Goal: Task Accomplishment & Management: Complete application form

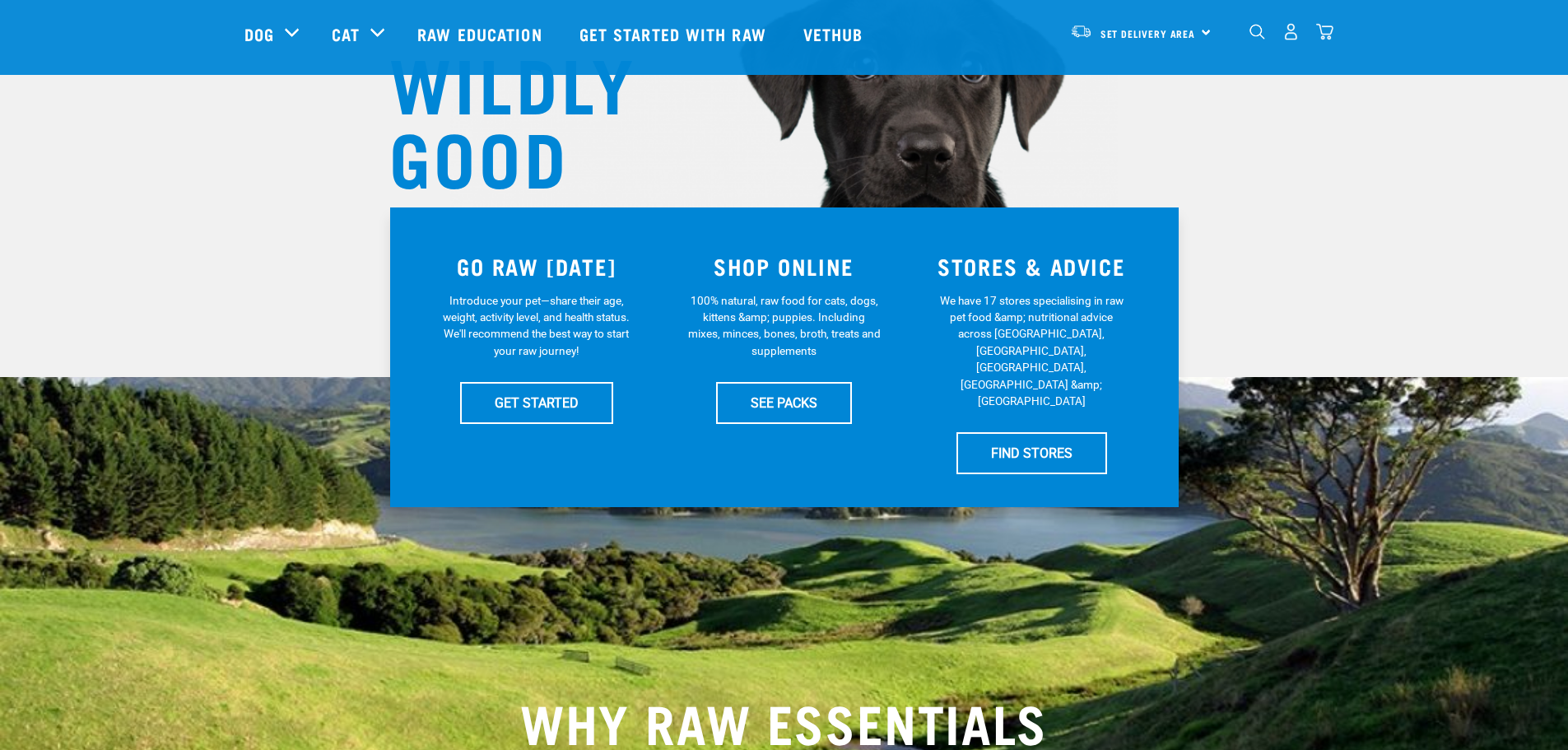
scroll to position [247, 0]
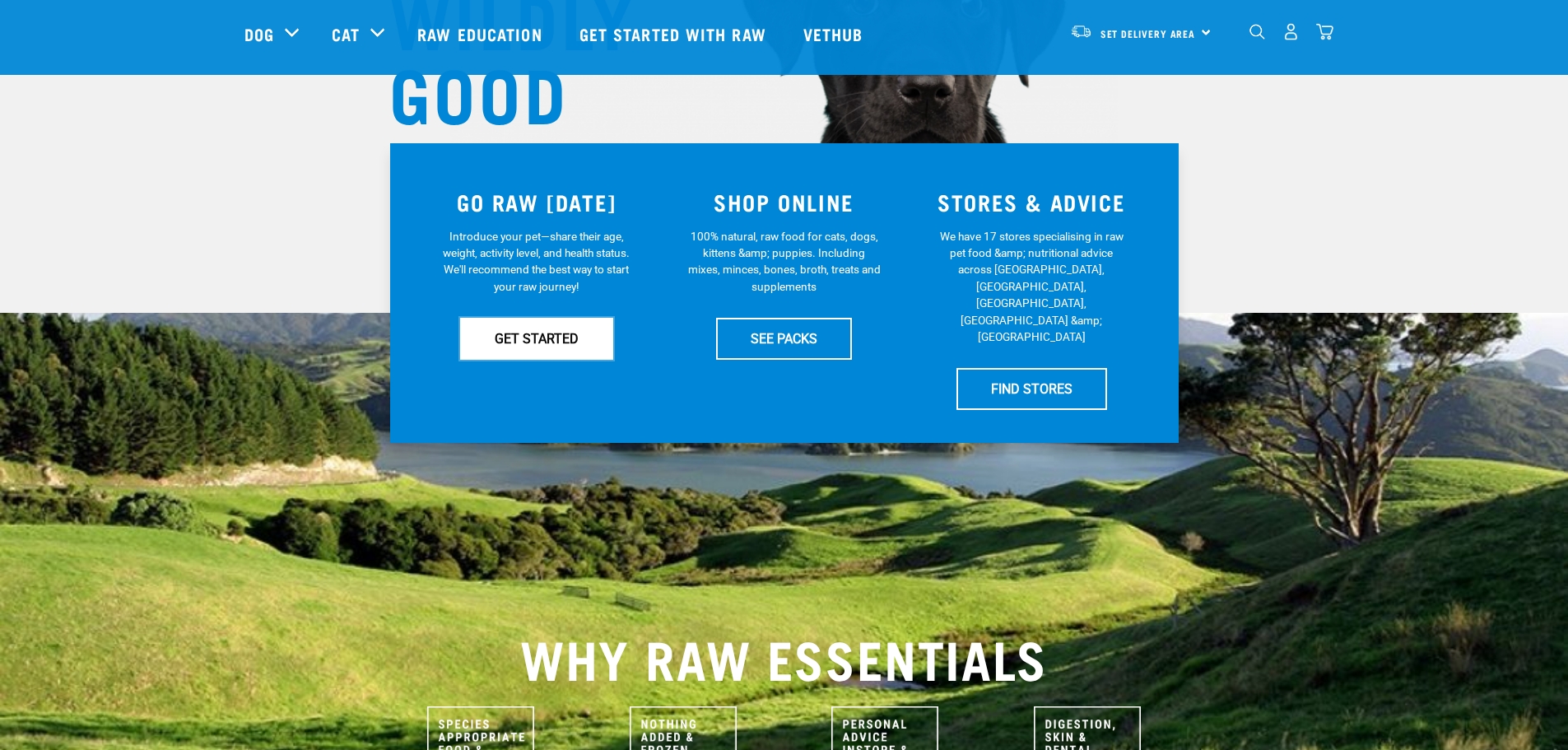
click at [578, 356] on link "GET STARTED" at bounding box center [537, 339] width 154 height 42
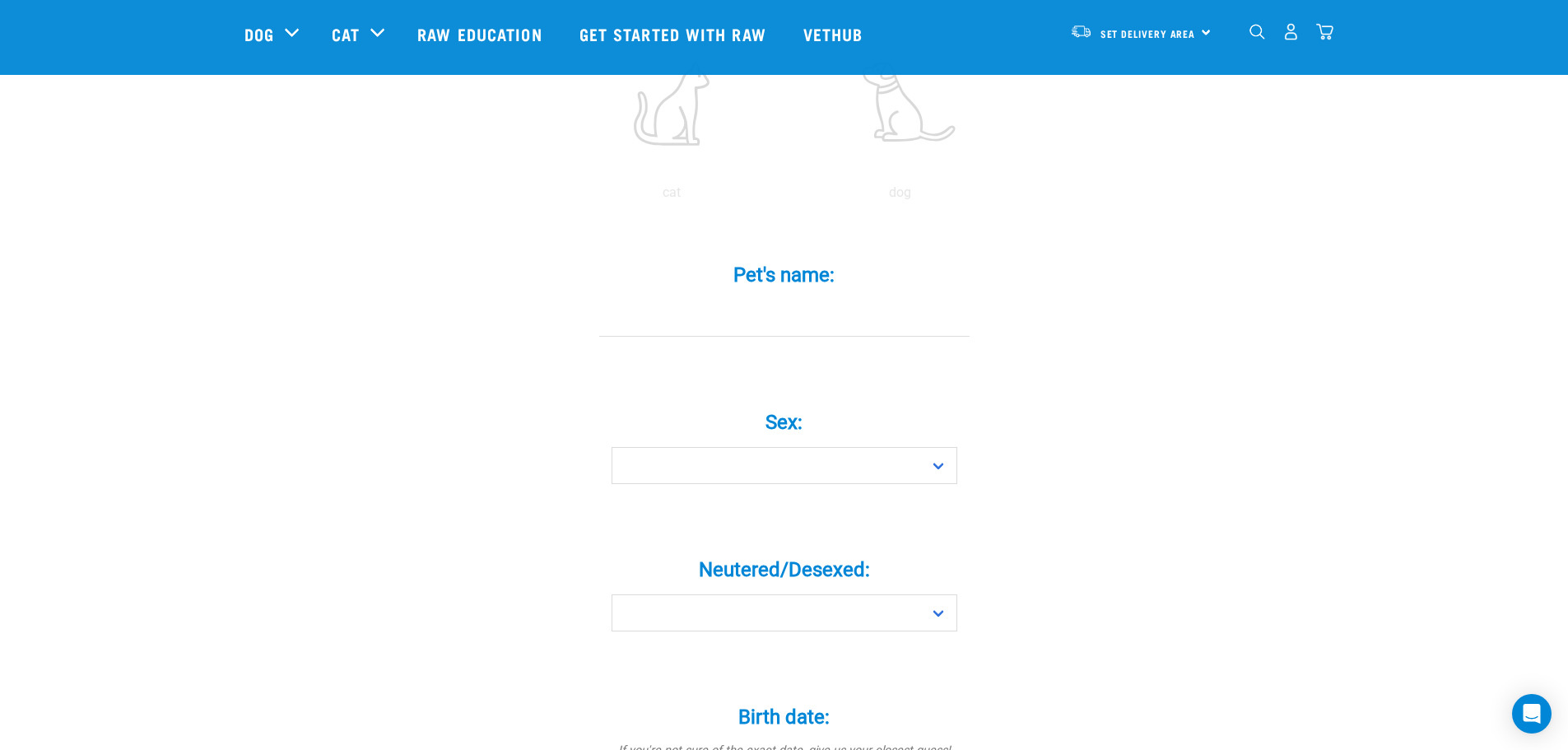
scroll to position [412, 0]
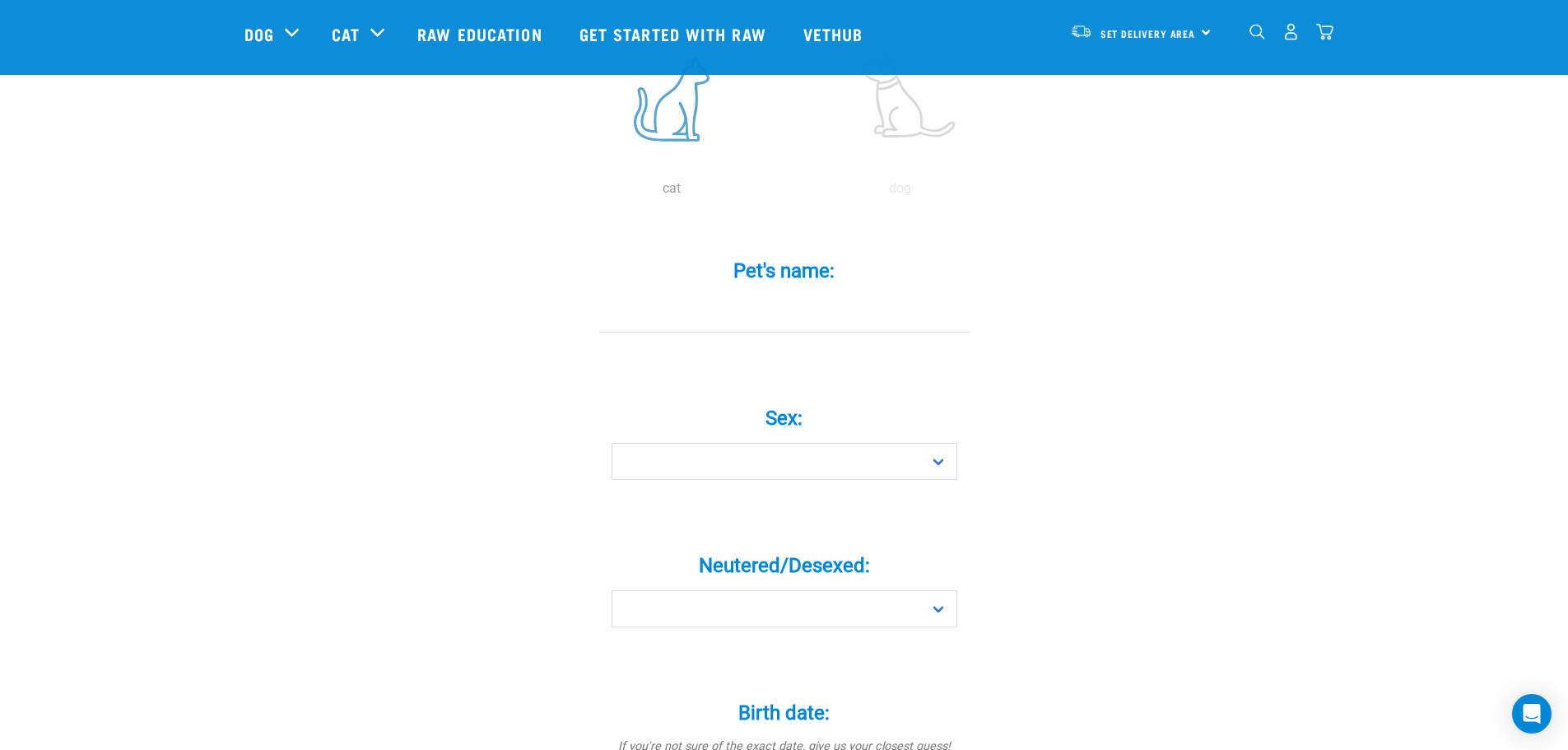
click at [693, 108] on label at bounding box center [672, 98] width 222 height 140
click at [557, 192] on input "radio" at bounding box center [557, 192] width 0 height 0
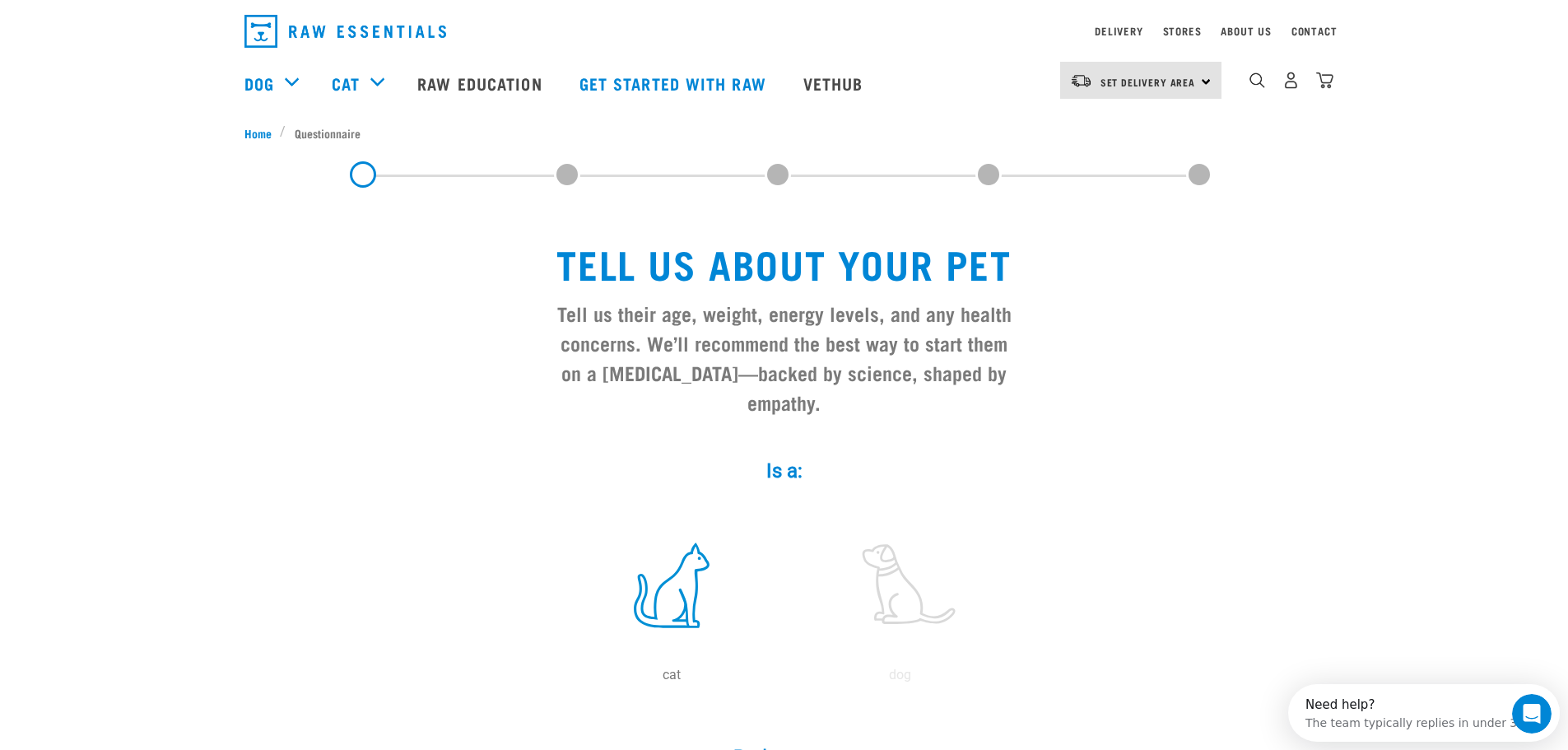
scroll to position [0, 0]
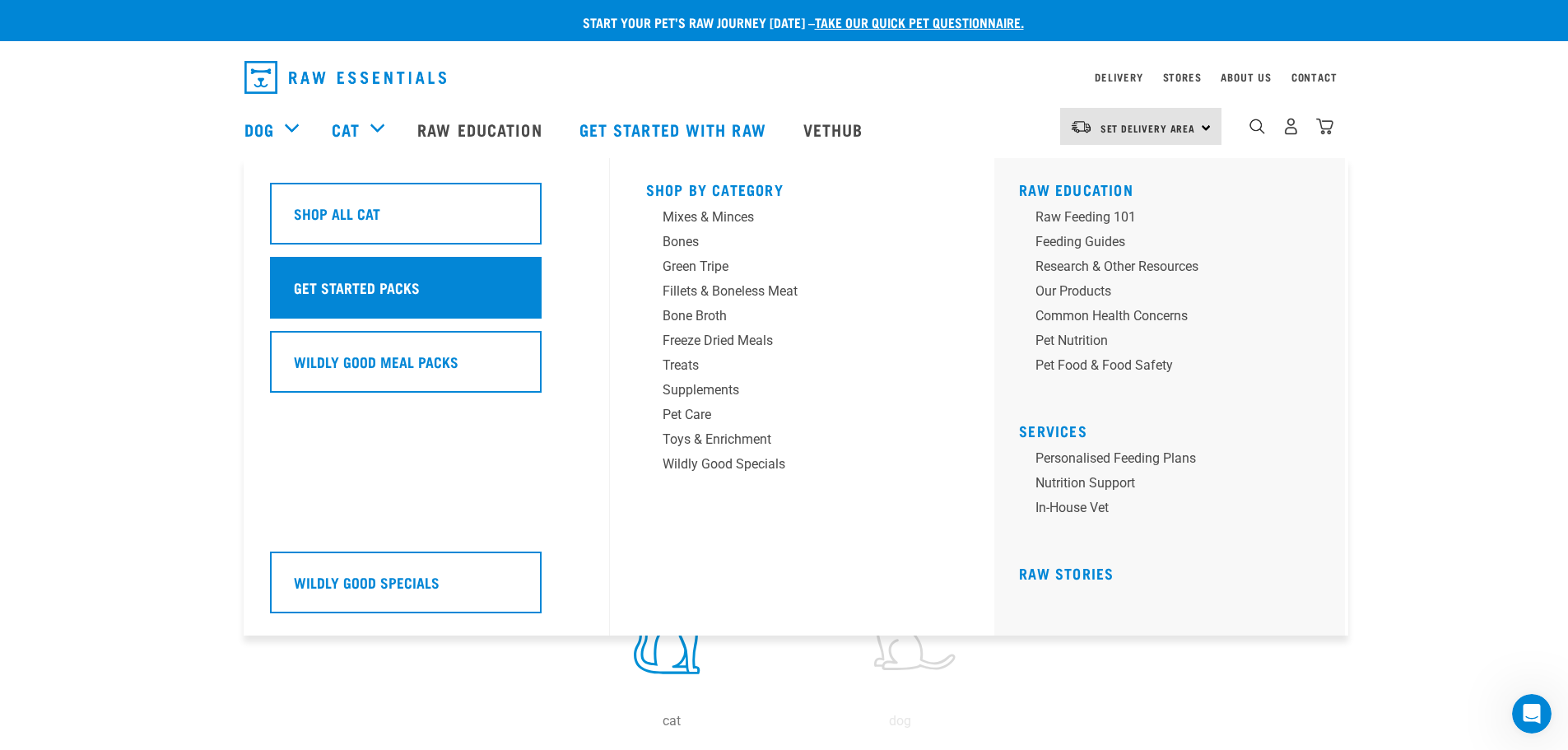
click at [426, 276] on div "Get Started Packs" at bounding box center [406, 287] width 272 height 61
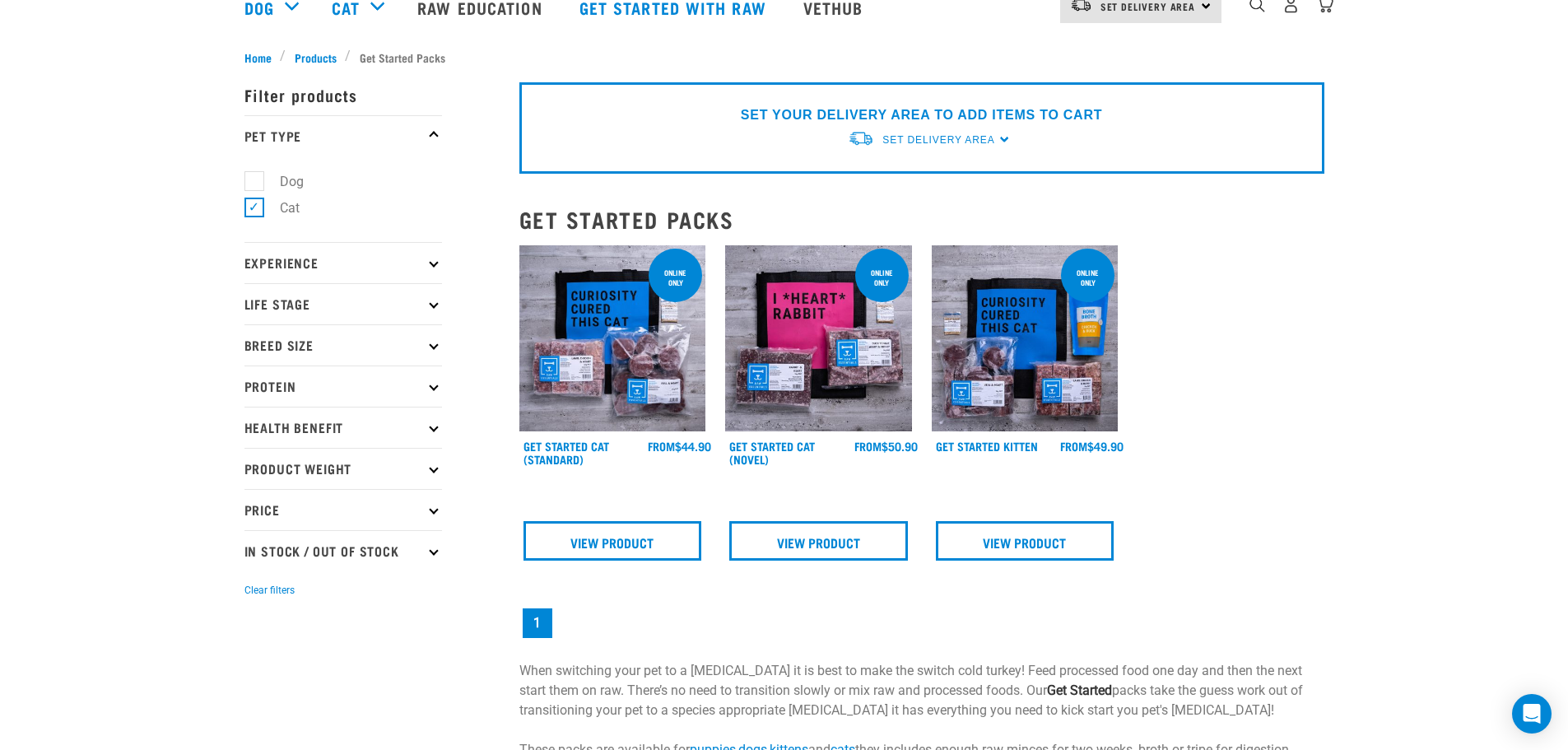
scroll to position [164, 0]
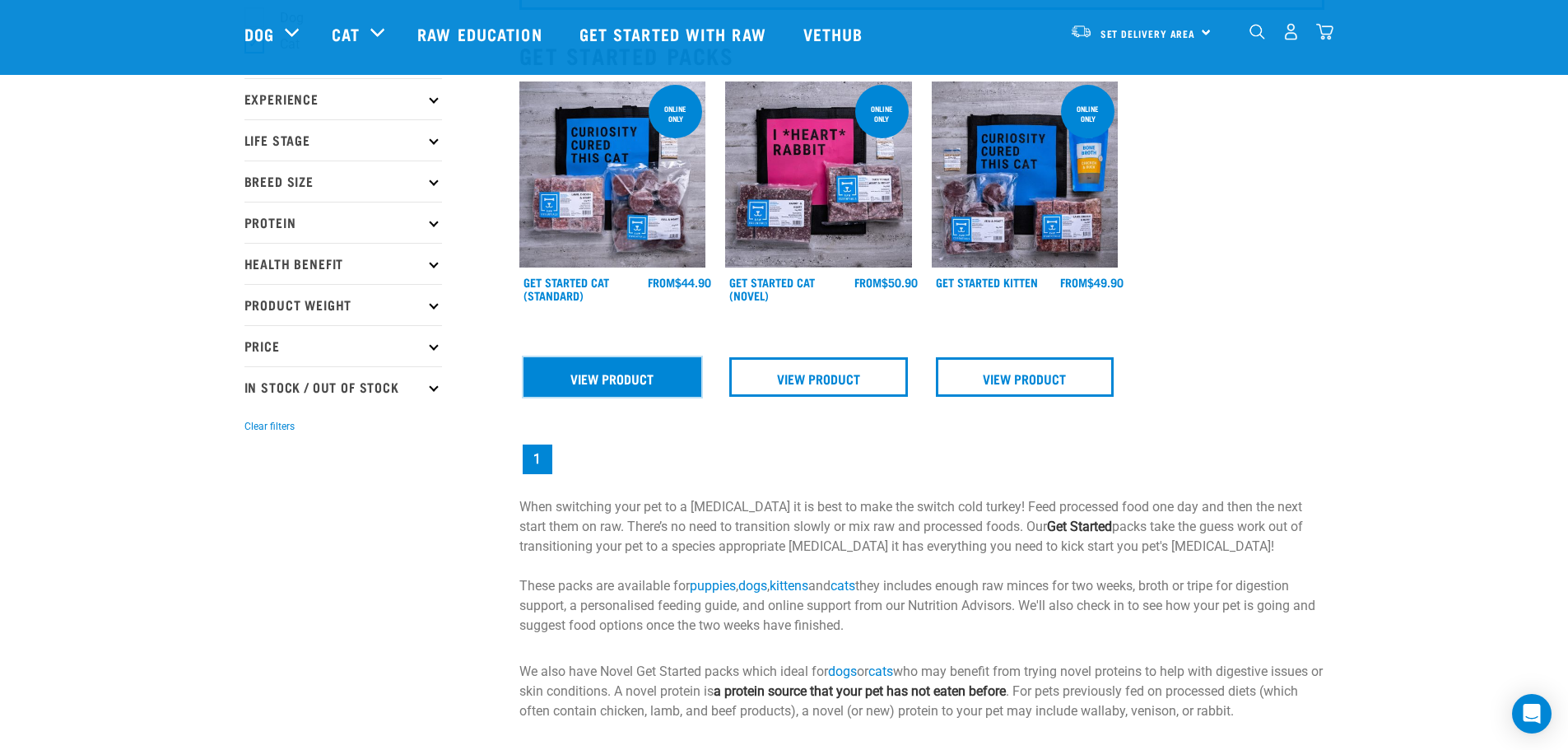
click at [632, 378] on link "View Product" at bounding box center [613, 378] width 179 height 40
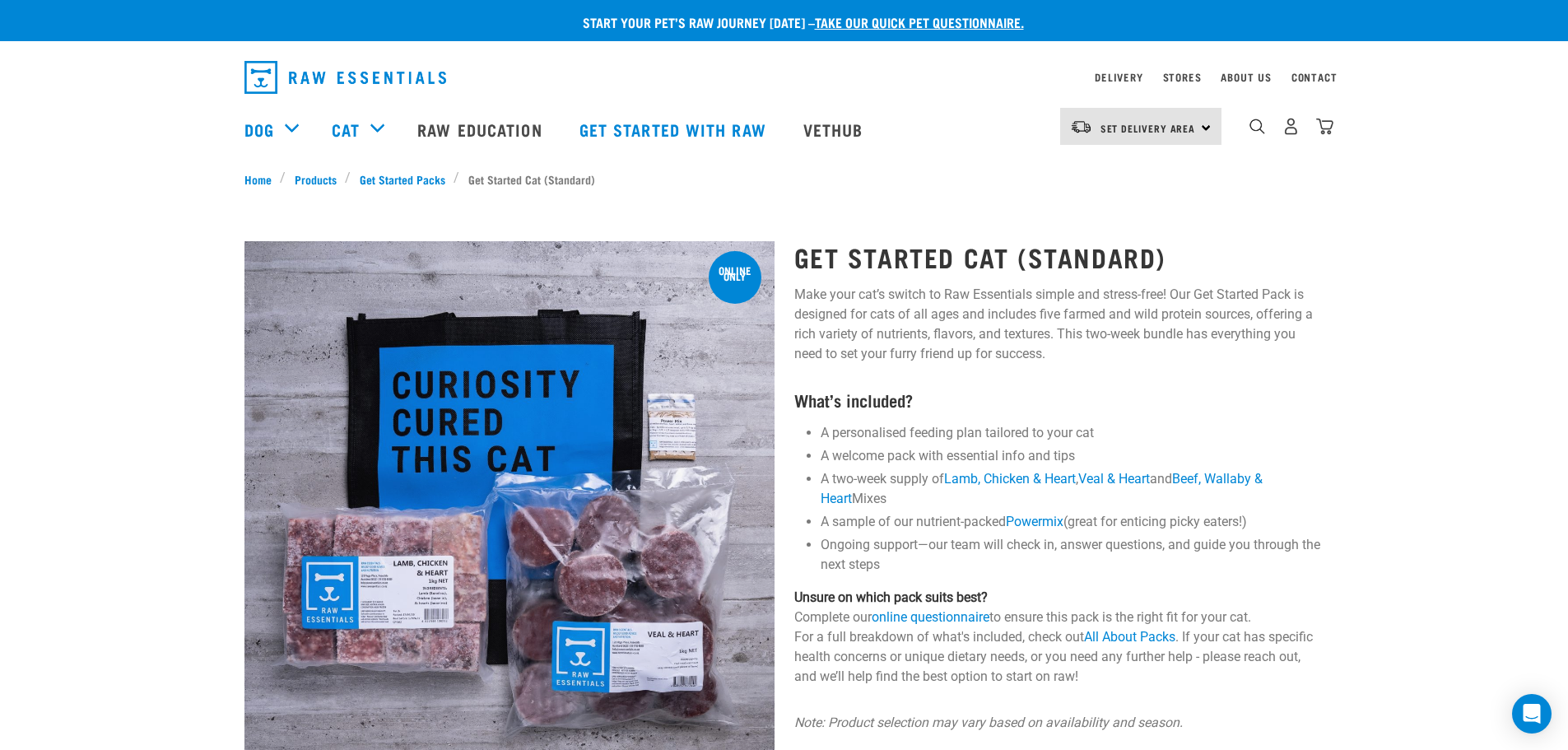
click at [957, 609] on p "Unsure on which pack suits best? Complete our online questionnaire to ensure th…" at bounding box center [1059, 637] width 530 height 98
click at [958, 618] on link "online questionnaire" at bounding box center [930, 616] width 117 height 15
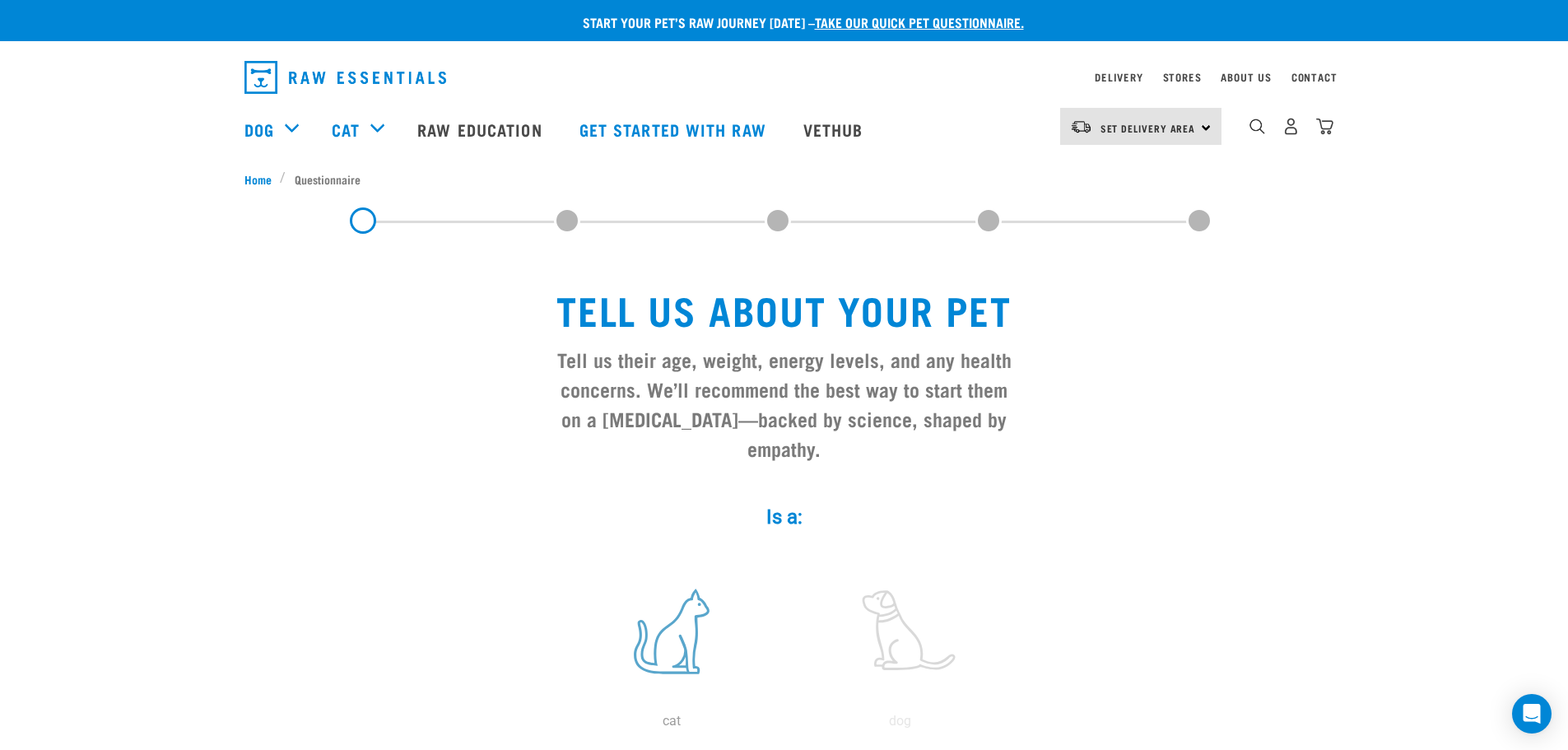
click at [673, 634] on label at bounding box center [672, 632] width 222 height 140
click at [557, 726] on input "radio" at bounding box center [557, 726] width 0 height 0
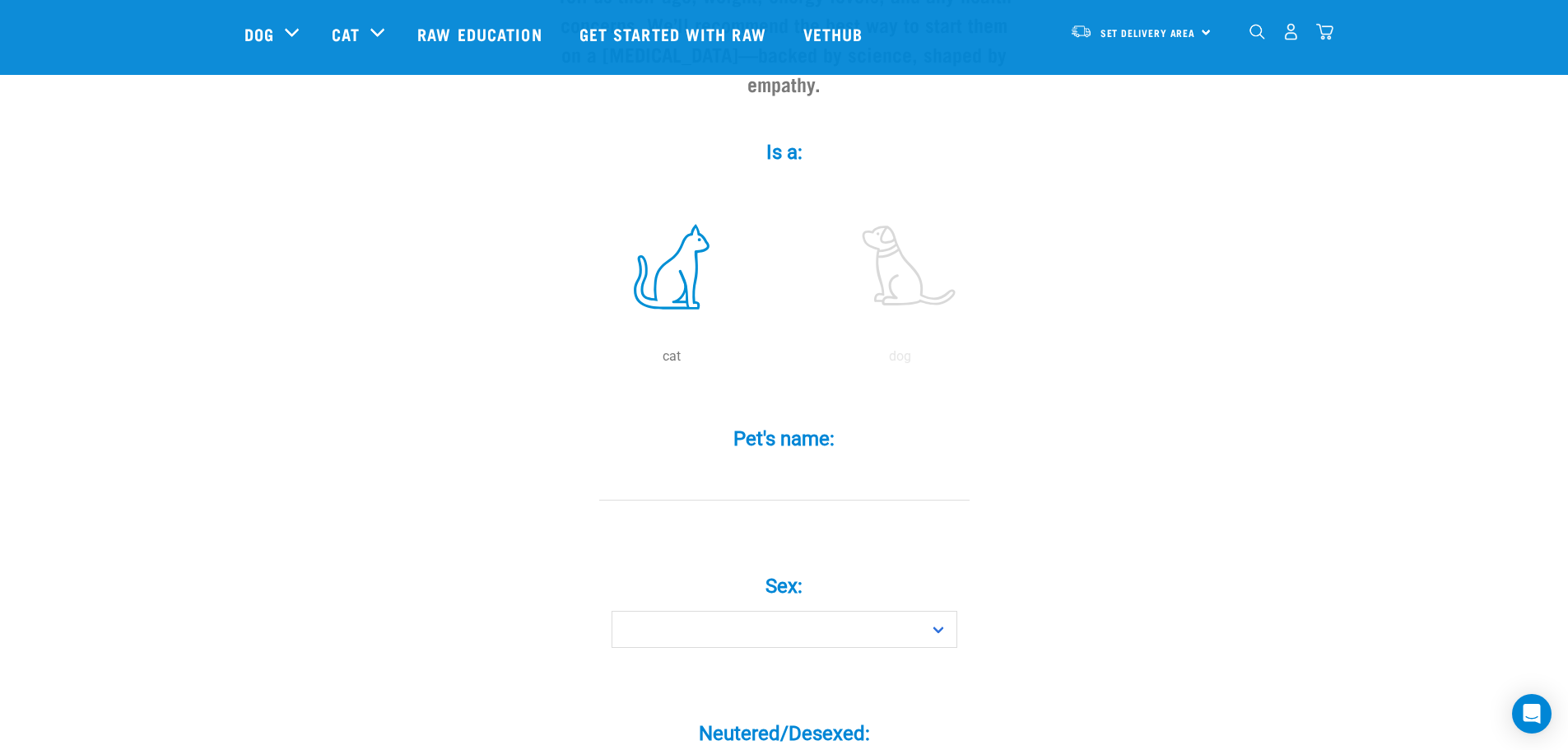
scroll to position [330, 0]
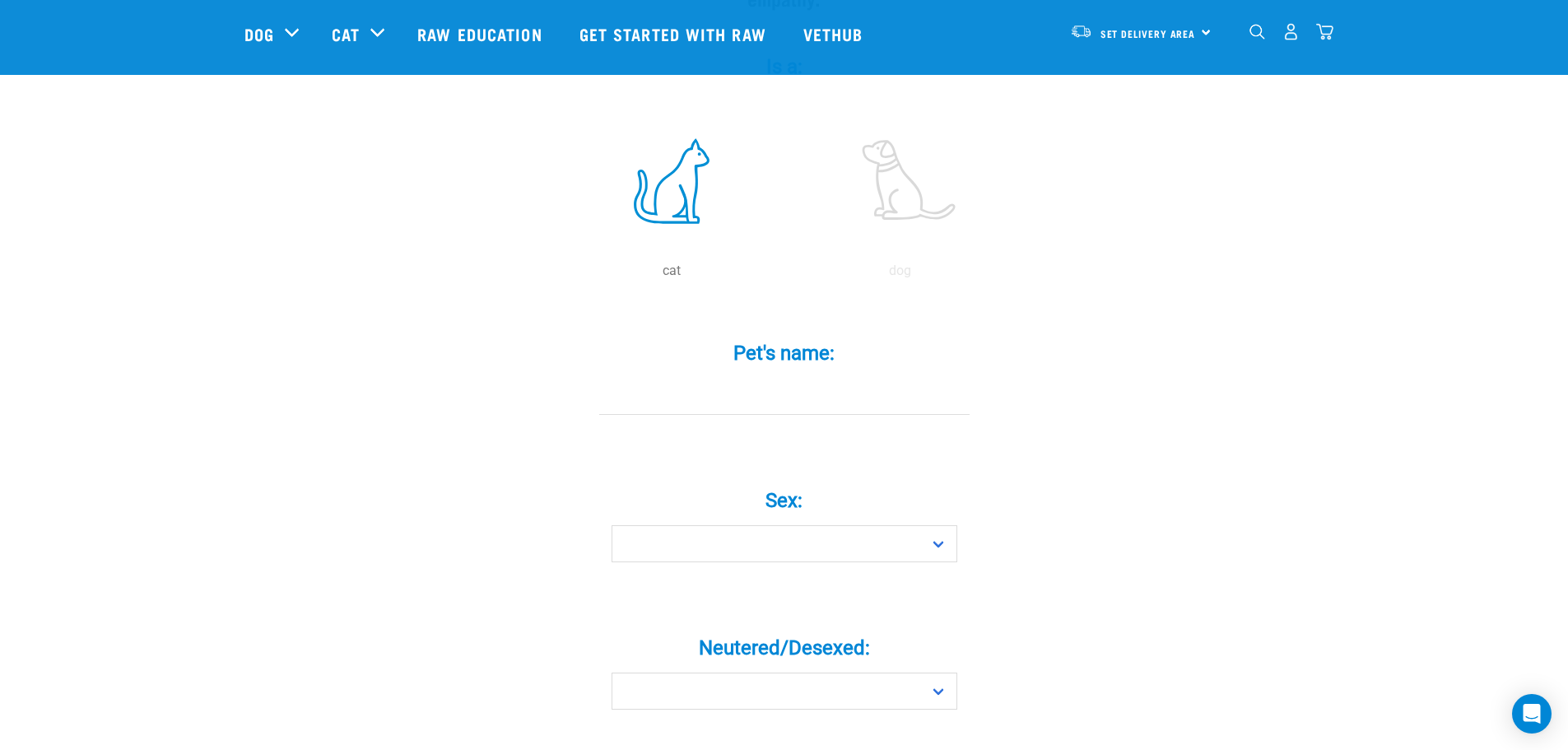
click at [702, 378] on input "Pet's name: *" at bounding box center [785, 396] width 370 height 37
type input "Mabel"
click at [852, 526] on select "Boy Girl" at bounding box center [784, 544] width 346 height 37
select select "girl"
click at [611, 526] on select "Boy Girl" at bounding box center [784, 544] width 346 height 37
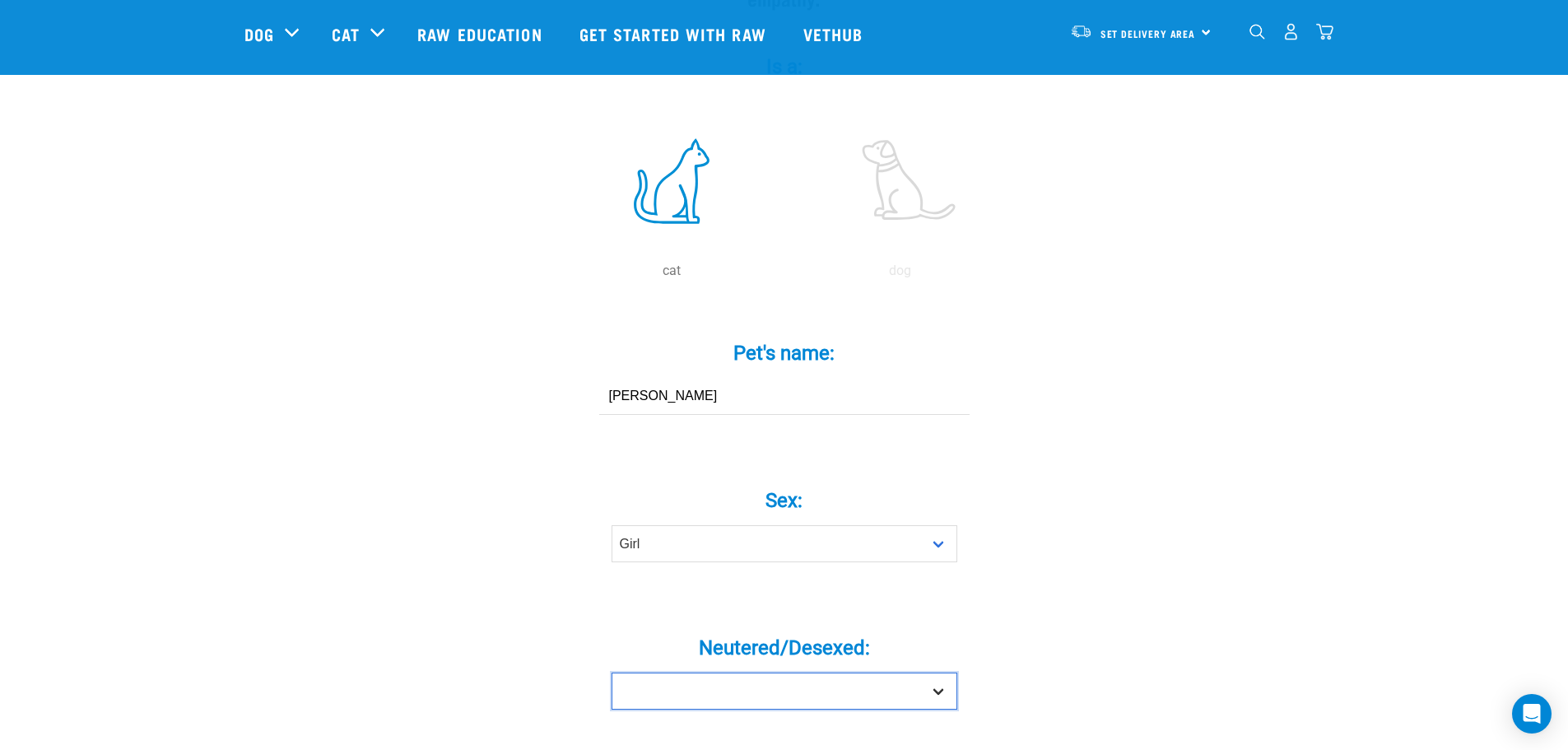
click at [822, 673] on select "Yes No" at bounding box center [784, 691] width 346 height 37
select select "yes"
click at [611, 673] on select "Yes No" at bounding box center [784, 691] width 346 height 37
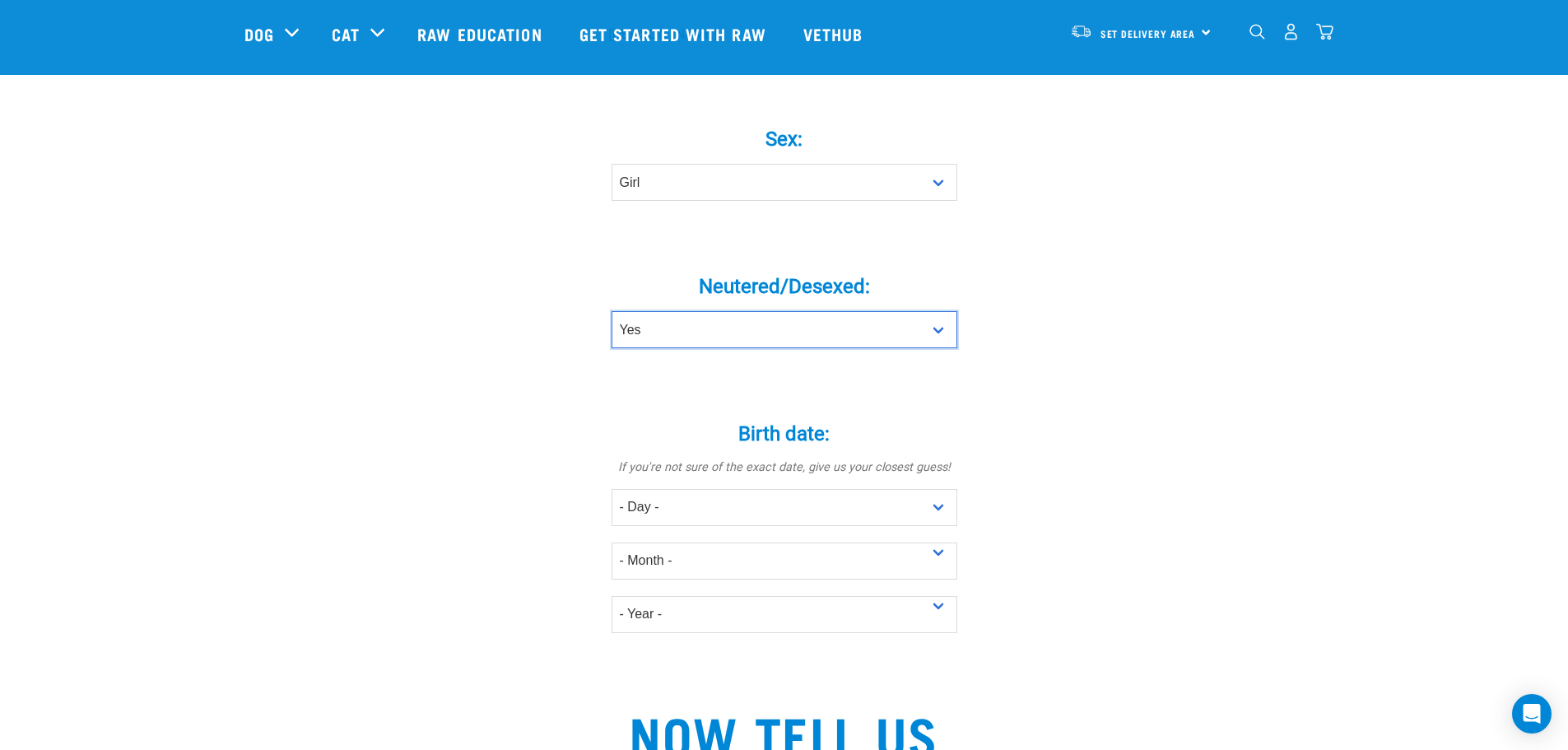
scroll to position [741, 0]
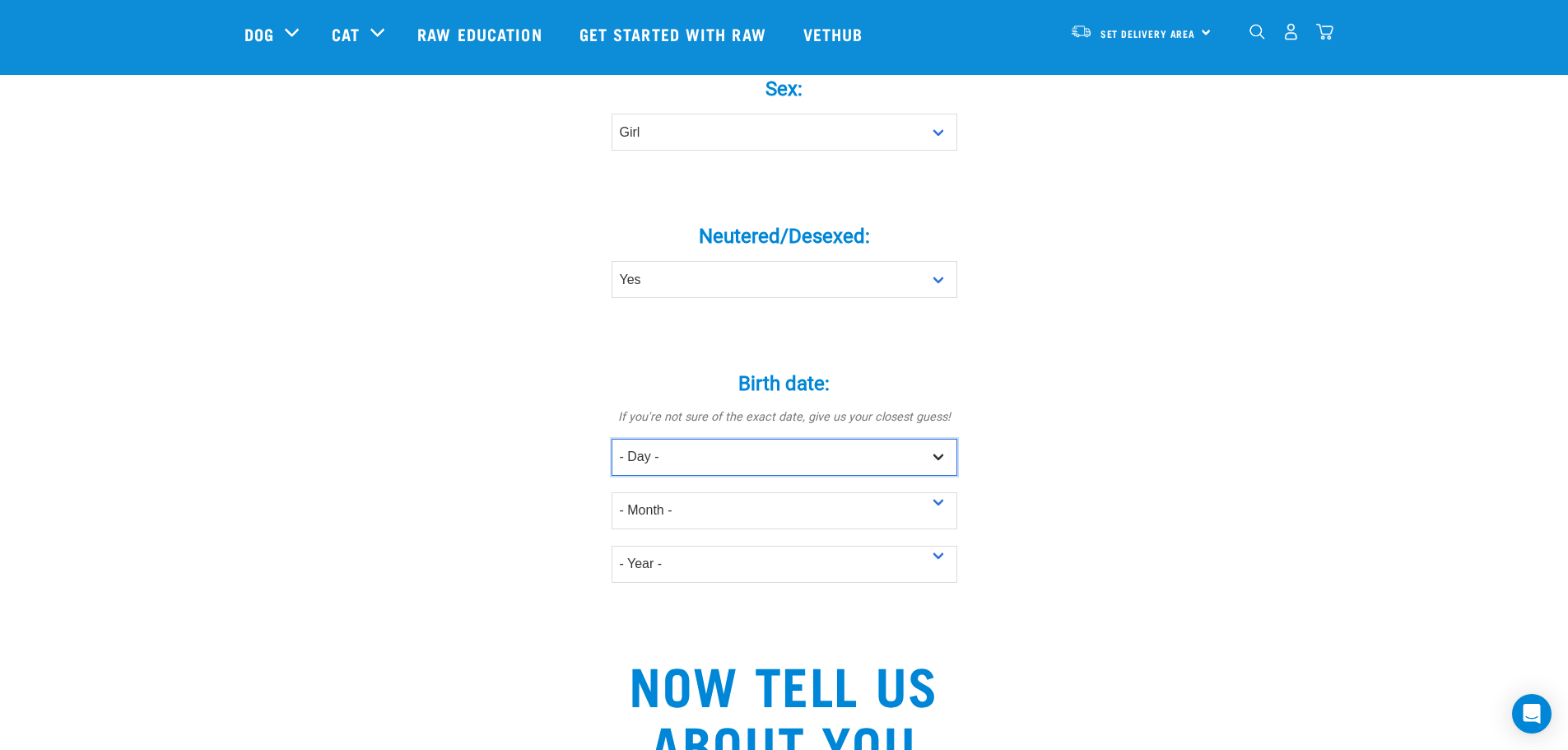
click at [907, 439] on select "- Day - 1 2 3 4 5 6 7 8 9 10 11 12 13 14 15 16 17 18 19 20 21 22 23 24 25 26 27" at bounding box center [784, 457] width 346 height 37
select select "7"
click at [611, 439] on select "- Day - 1 2 3 4 5 6 7 8 9 10 11 12 13 14 15 16 17 18 19 20 21 22 23 24 25 26 27" at bounding box center [784, 457] width 346 height 37
click at [858, 498] on select "- Month - January February March April May June July August September October N…" at bounding box center [784, 511] width 346 height 37
select select "May"
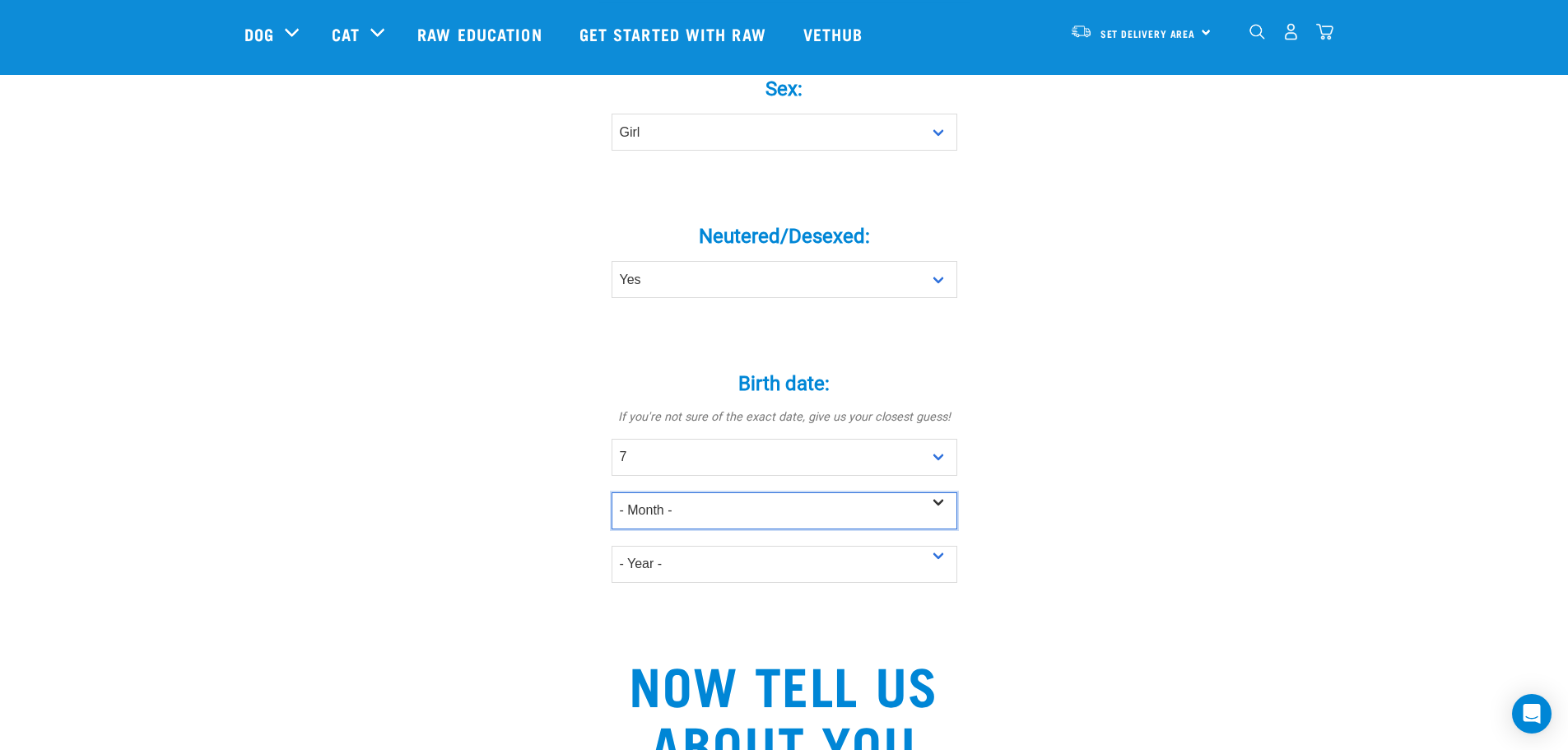
click at [611, 492] on select "- Month - January February March April May June July August September October N…" at bounding box center [784, 511] width 346 height 37
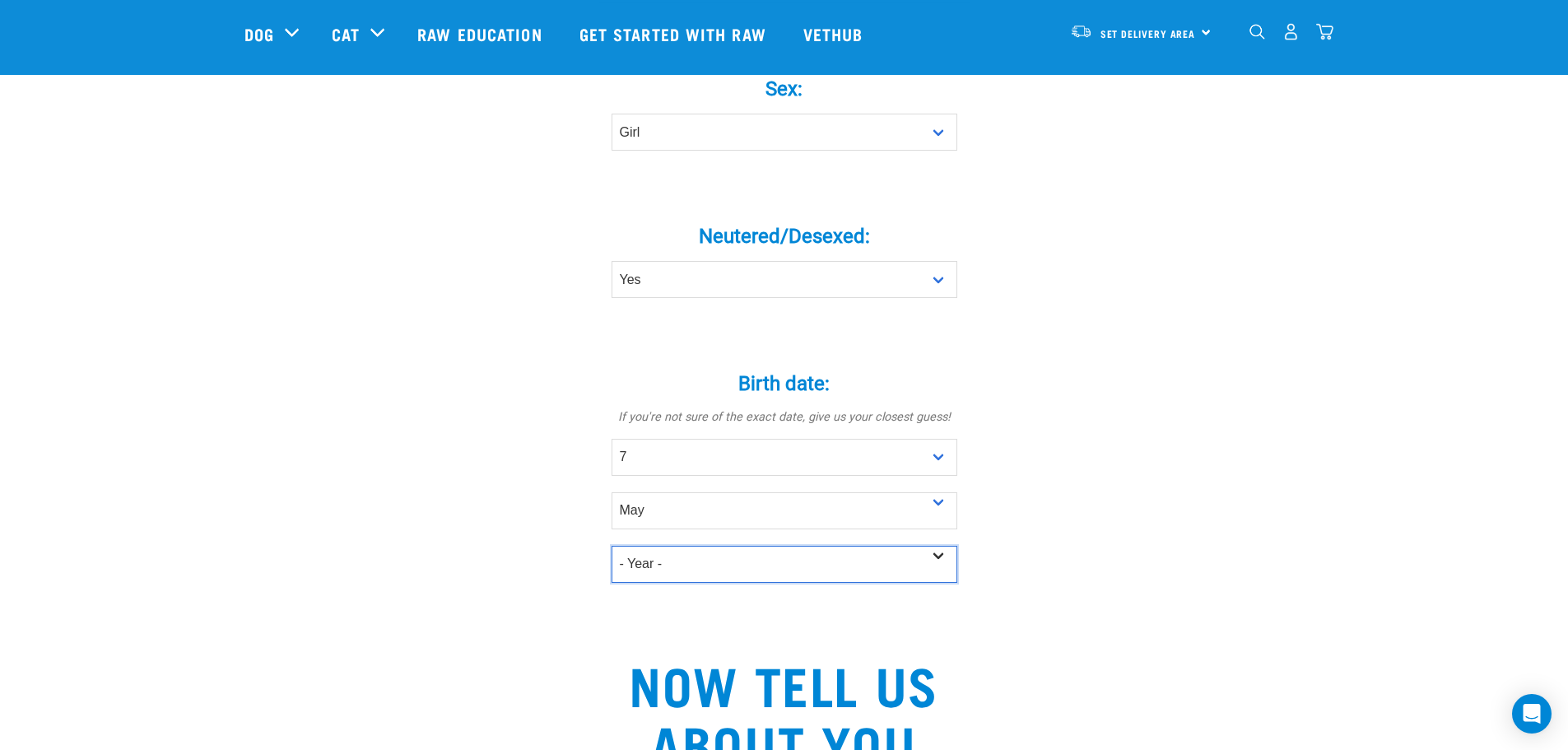
click at [821, 546] on select "- Year - 2025 2024 2023 2022 2021 2020 2019 2018 2017 2016 2015 2014 2013 2012" at bounding box center [784, 564] width 346 height 37
select select "2023"
click at [611, 546] on select "- Year - 2025 2024 2023 2022 2021 2020 2019 2018 2017 2016 2015 2014 2013 2012" at bounding box center [784, 564] width 346 height 37
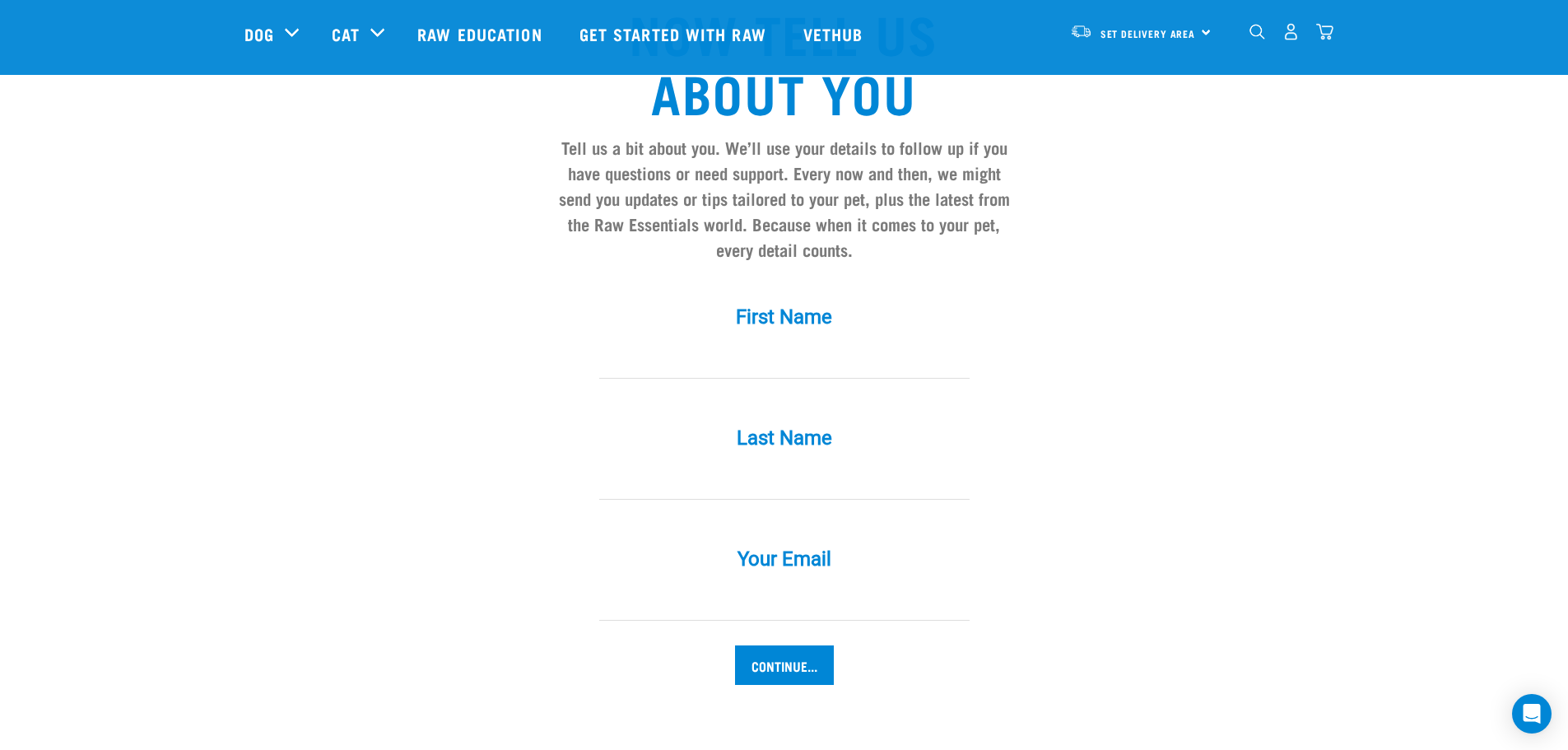
scroll to position [1401, 0]
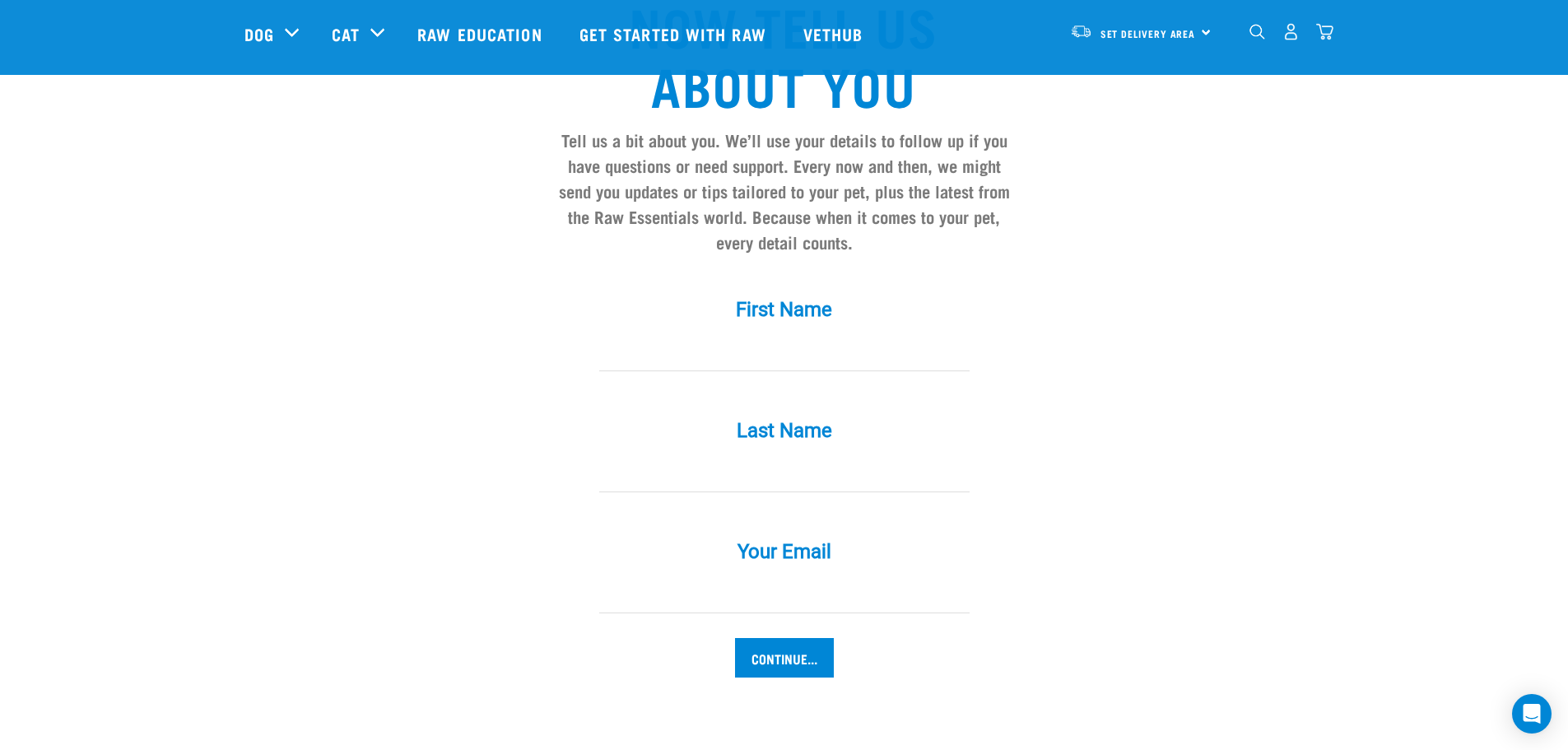
click at [817, 334] on input "First Name *" at bounding box center [785, 352] width 370 height 37
type input "Aneesha"
click at [790, 455] on input "Last Name *" at bounding box center [785, 473] width 370 height 37
type input "Shepherd-Davison"
click at [759, 577] on input "Your Email *" at bounding box center [785, 595] width 370 height 37
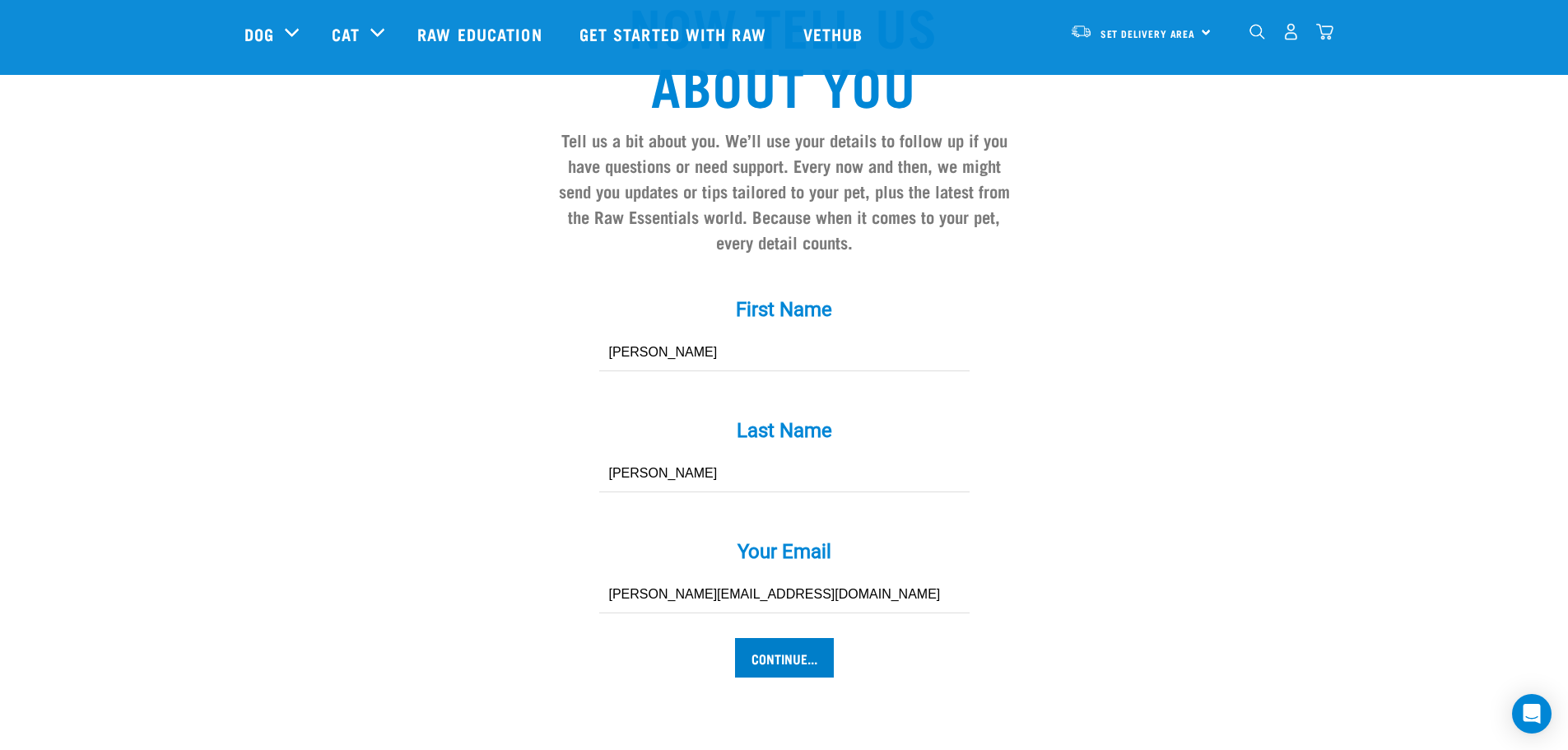
type input "[PERSON_NAME][EMAIL_ADDRESS][DOMAIN_NAME]"
click at [783, 638] on input "Continue..." at bounding box center [784, 658] width 98 height 40
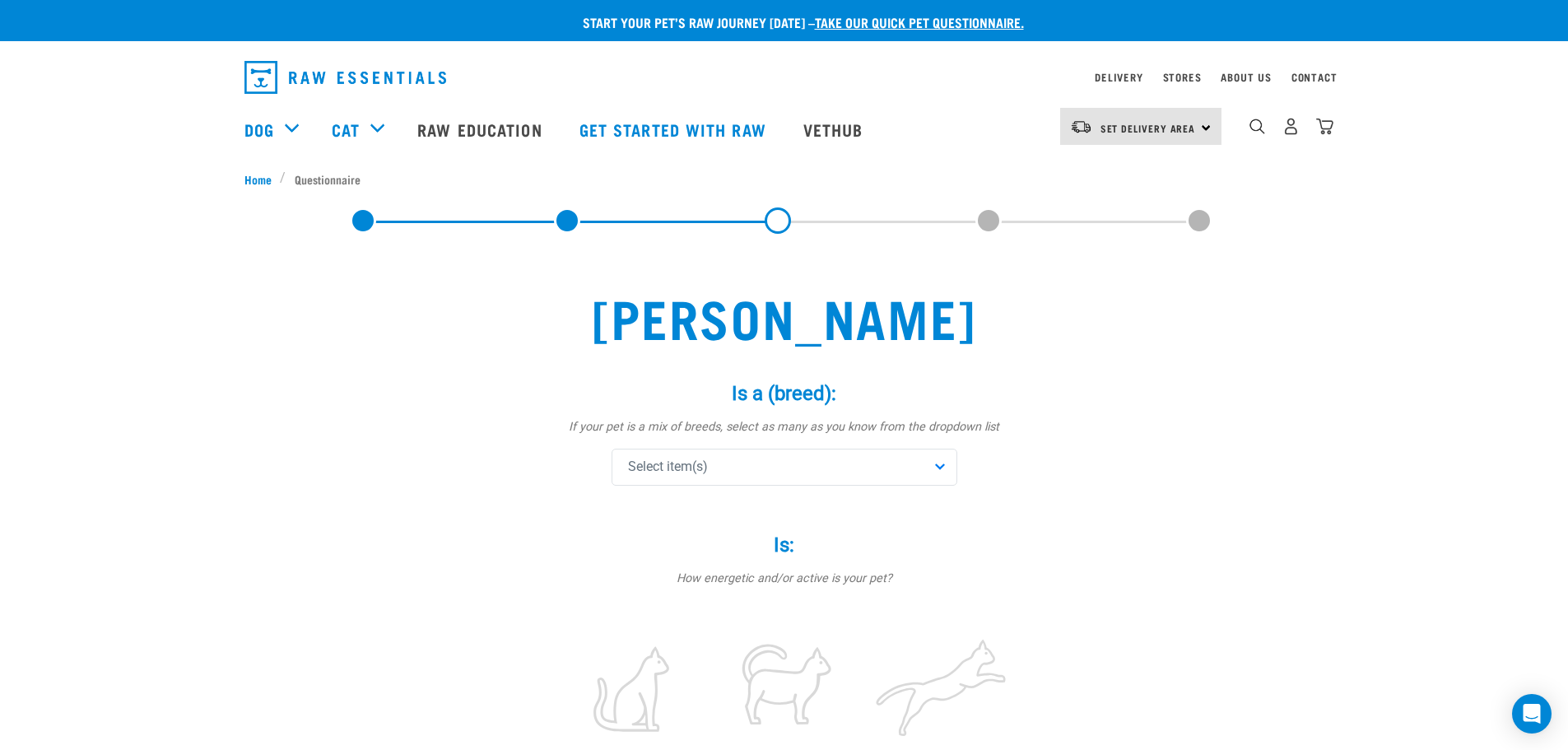
click at [930, 459] on div "Select item(s)" at bounding box center [784, 467] width 346 height 37
click at [901, 506] on input "text" at bounding box center [785, 512] width 338 height 37
type input "t"
click at [806, 575] on span "Domestic Shorthair" at bounding box center [797, 573] width 293 height 16
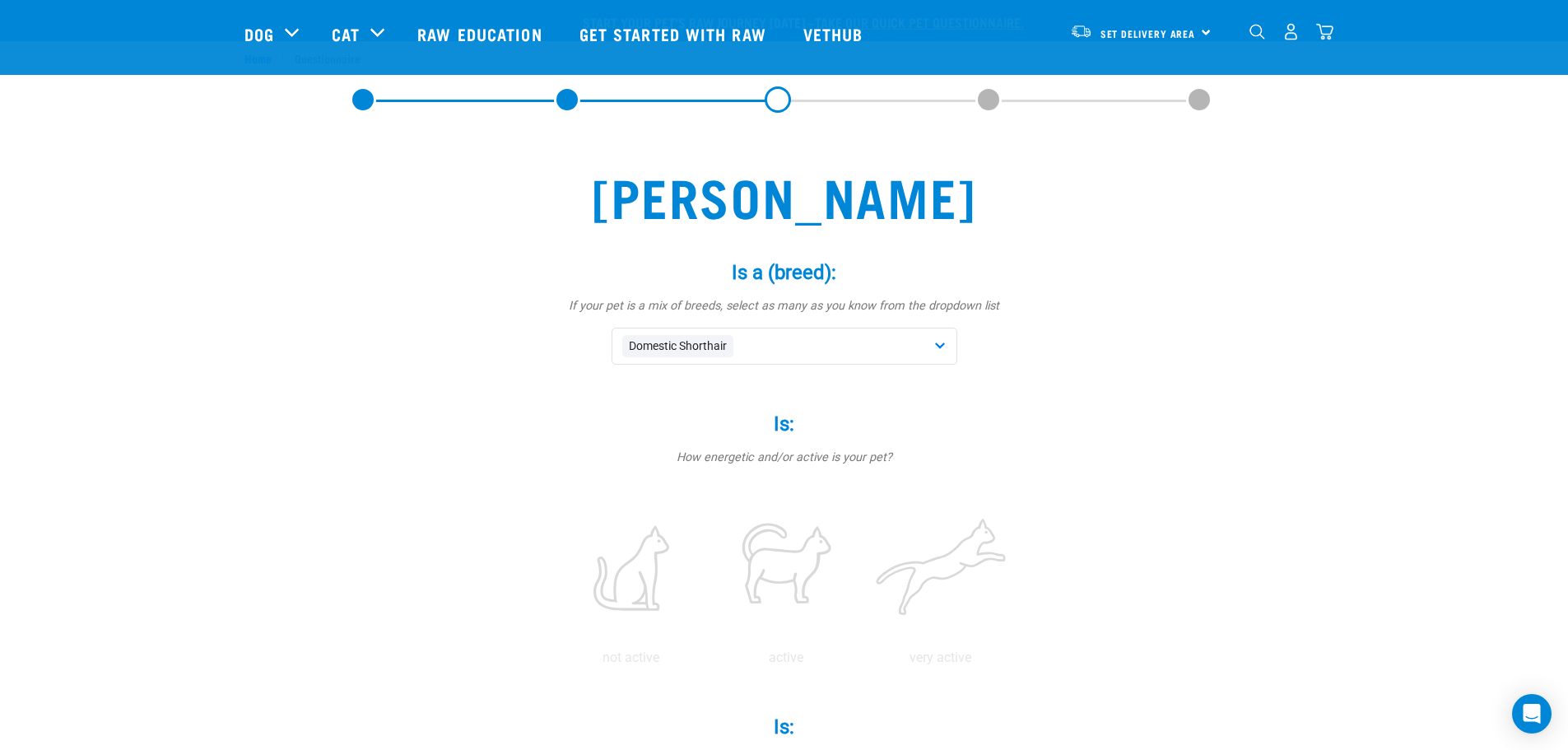
scroll to position [330, 0]
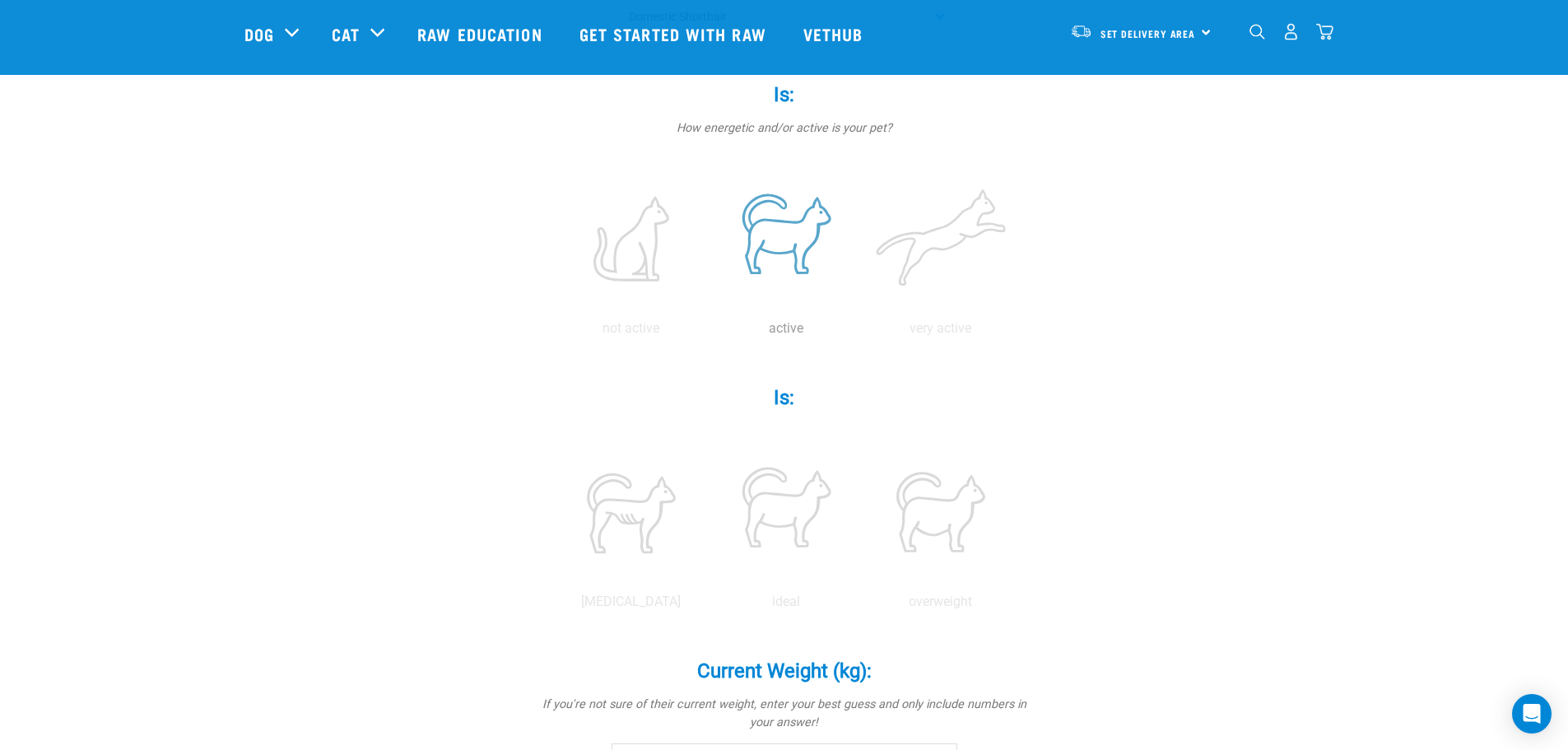
click at [796, 258] on label at bounding box center [786, 239] width 148 height 140
click at [709, 333] on input "radio" at bounding box center [709, 333] width 0 height 0
click at [795, 527] on label at bounding box center [786, 511] width 148 height 140
click at [709, 606] on input "radio" at bounding box center [709, 606] width 0 height 0
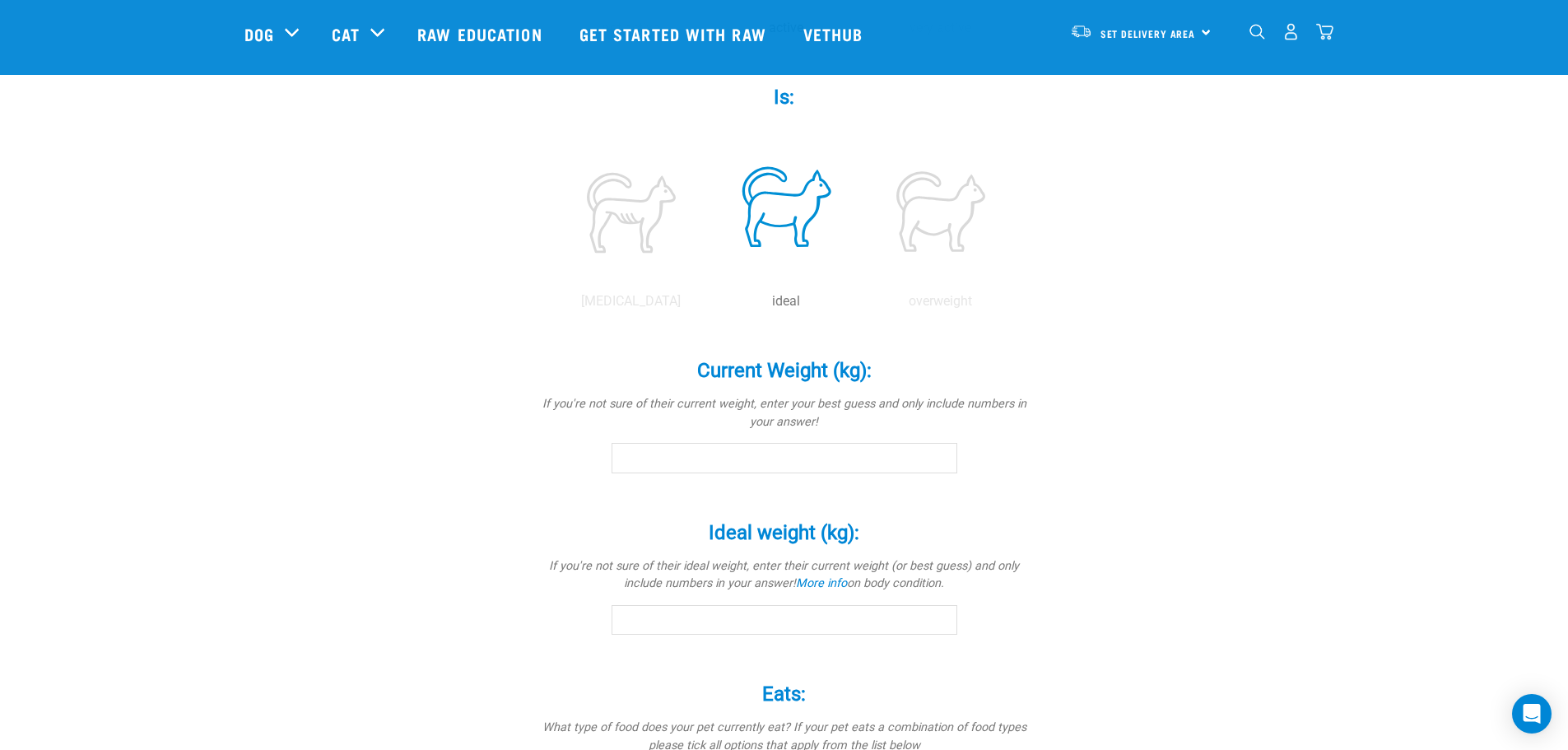
scroll to position [659, 0]
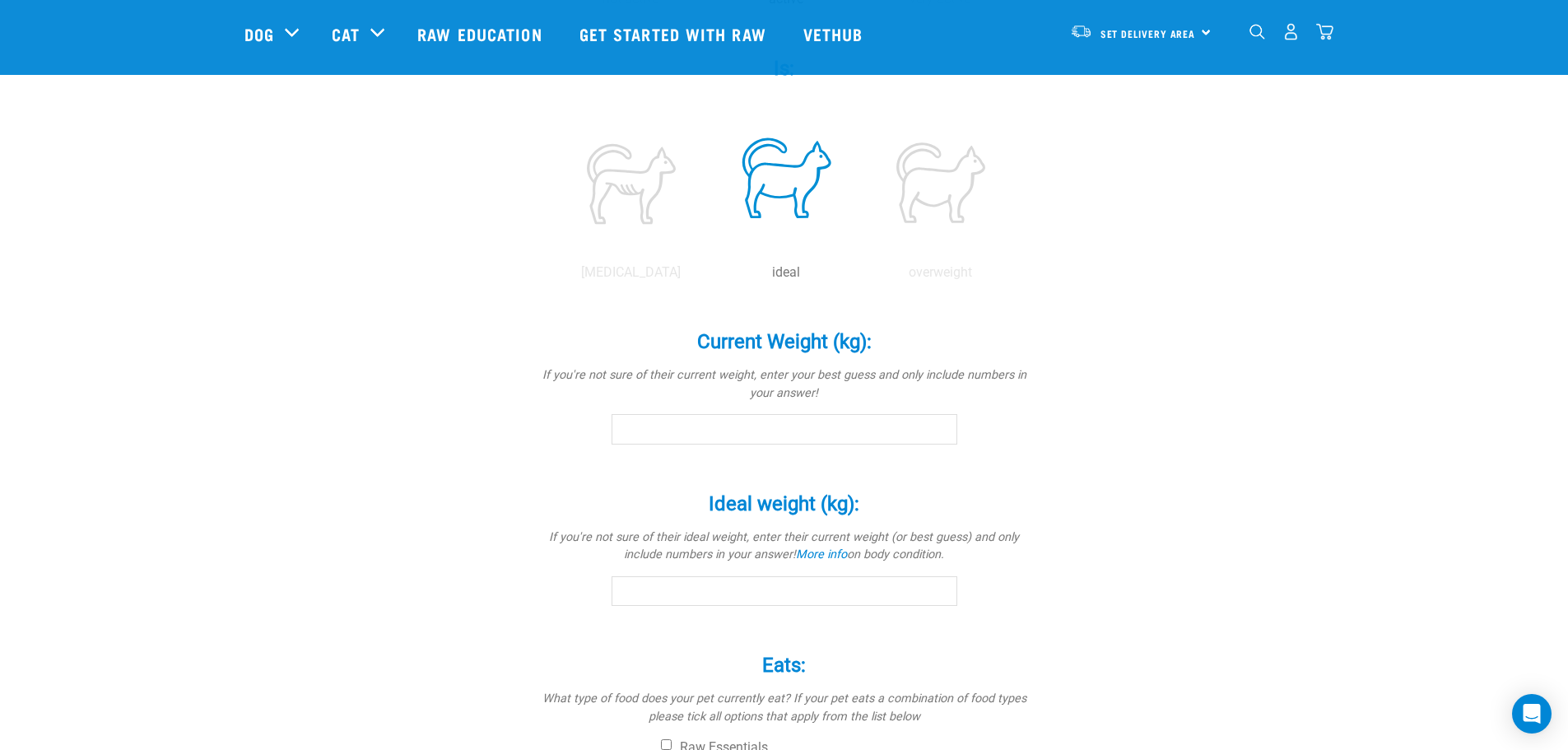
click at [861, 433] on input "Current Weight (kg): *" at bounding box center [784, 428] width 346 height 30
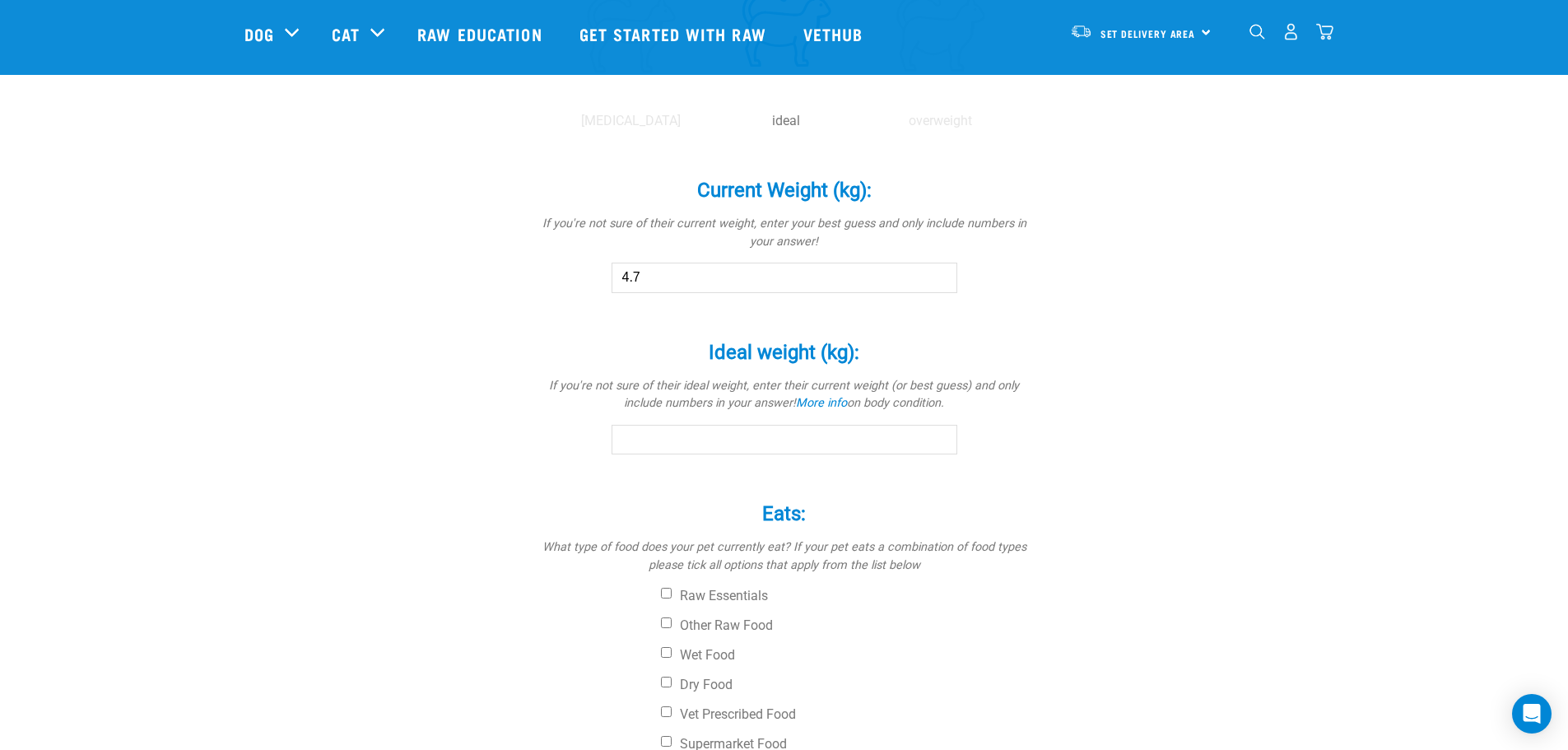
scroll to position [823, 0]
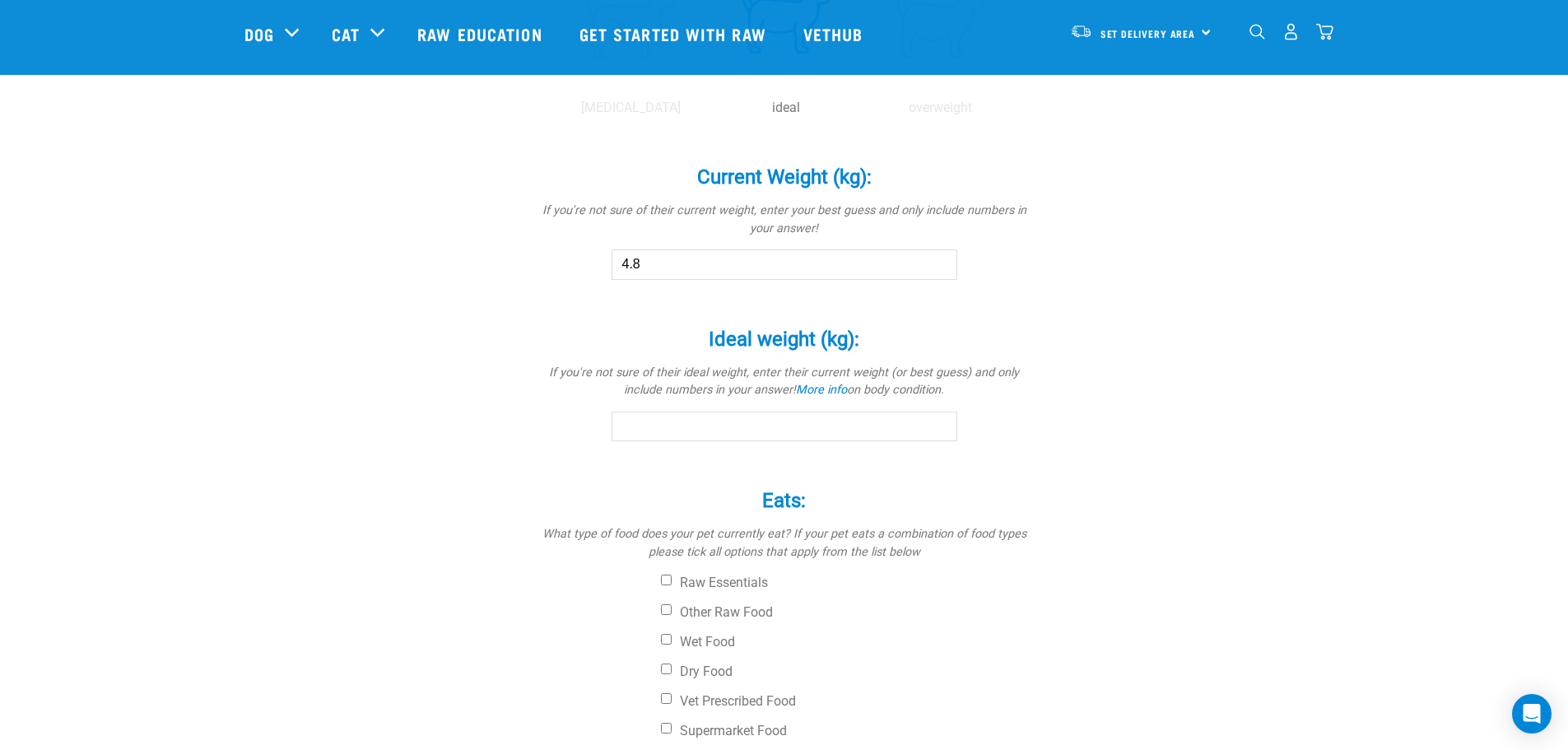
type input "4.8"
click at [789, 423] on input "Ideal weight (kg): *" at bounding box center [784, 427] width 346 height 30
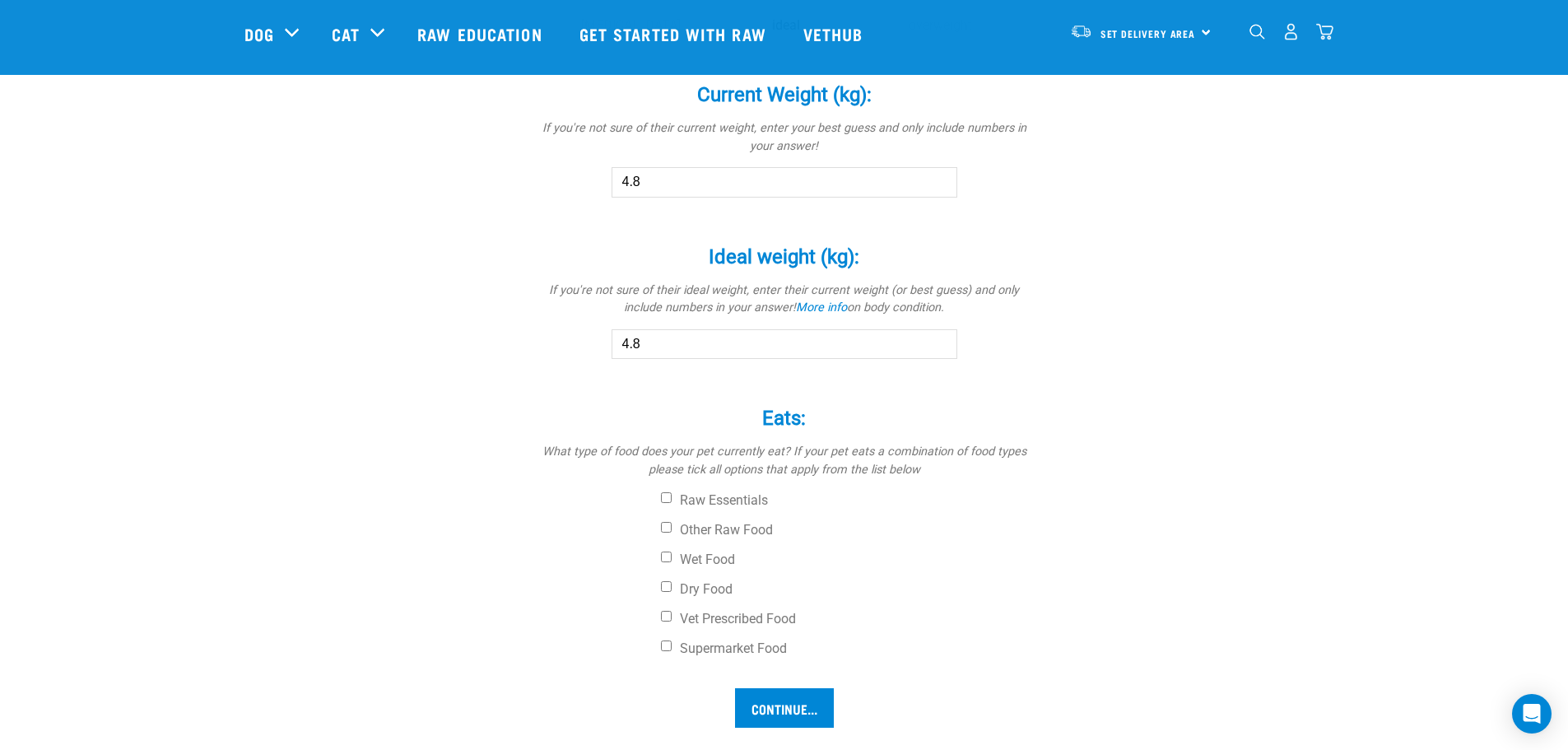
scroll to position [1071, 0]
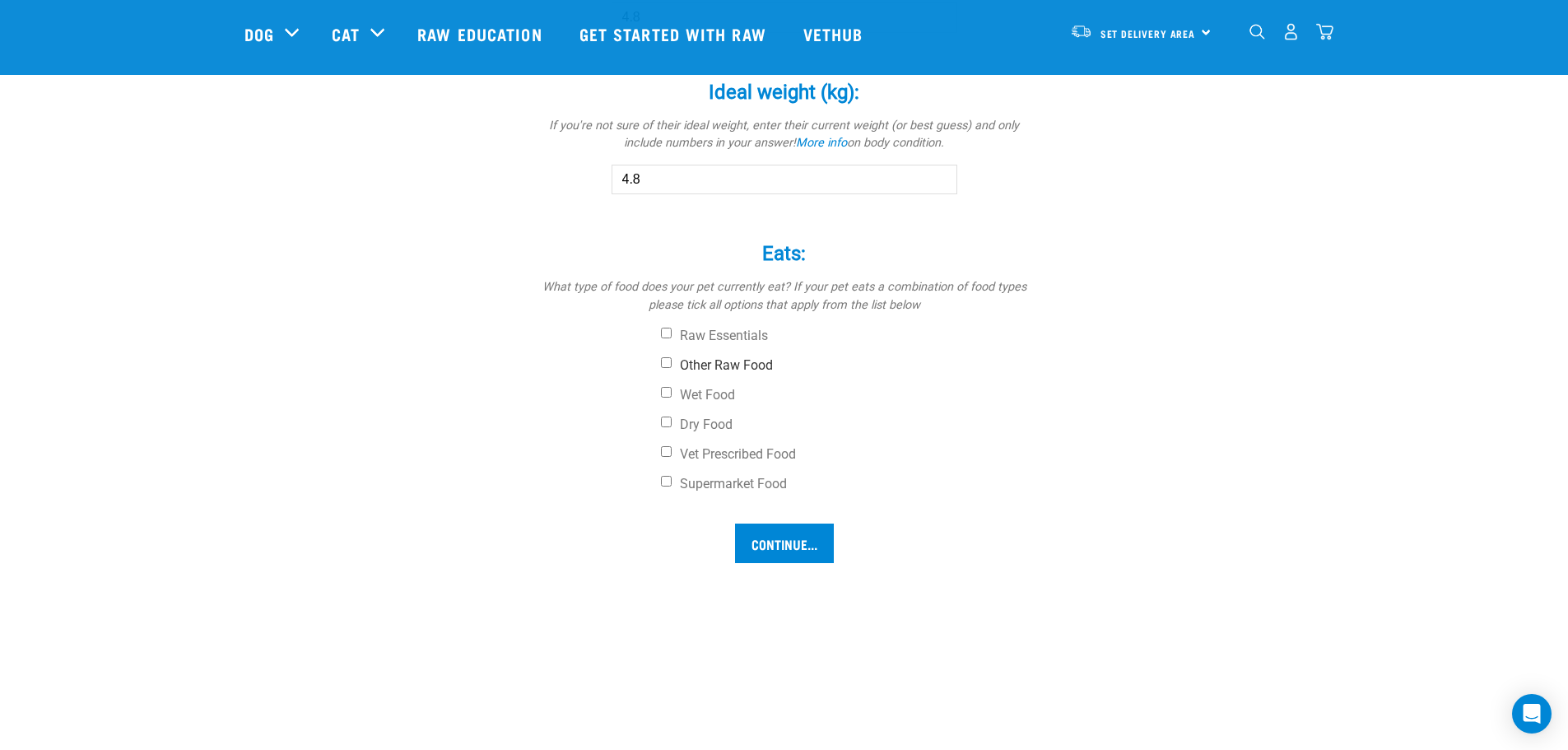
type input "4.8"
click at [661, 365] on input "Other Raw Food" at bounding box center [667, 363] width 11 height 11
checkbox input "true"
click at [671, 424] on input "Dry Food" at bounding box center [667, 422] width 11 height 11
checkbox input "true"
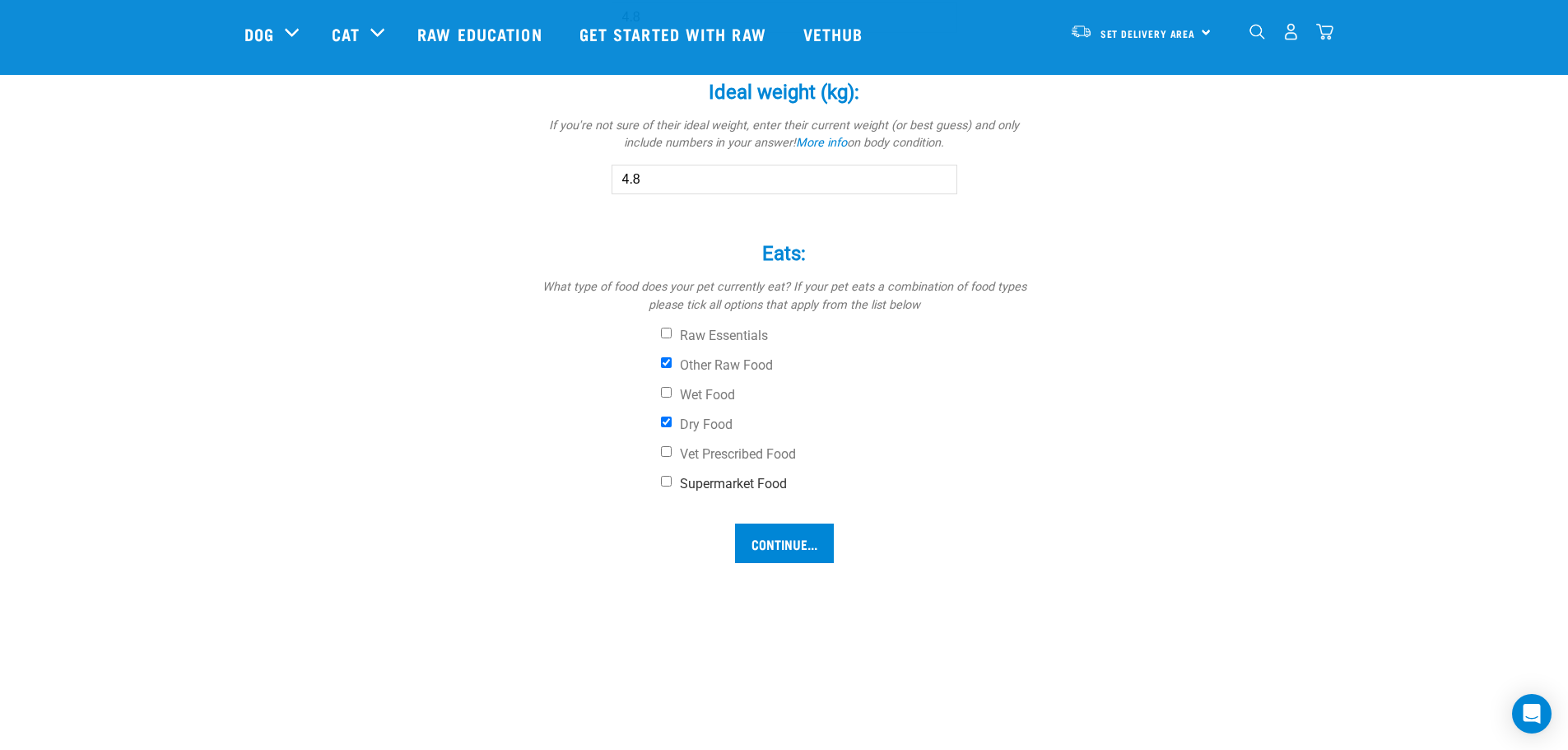
click at [671, 482] on input "Supermarket Food" at bounding box center [667, 482] width 11 height 11
checkbox input "true"
click at [671, 396] on input "Wet Food" at bounding box center [667, 392] width 11 height 11
checkbox input "true"
click at [817, 540] on input "Continue..." at bounding box center [784, 544] width 98 height 40
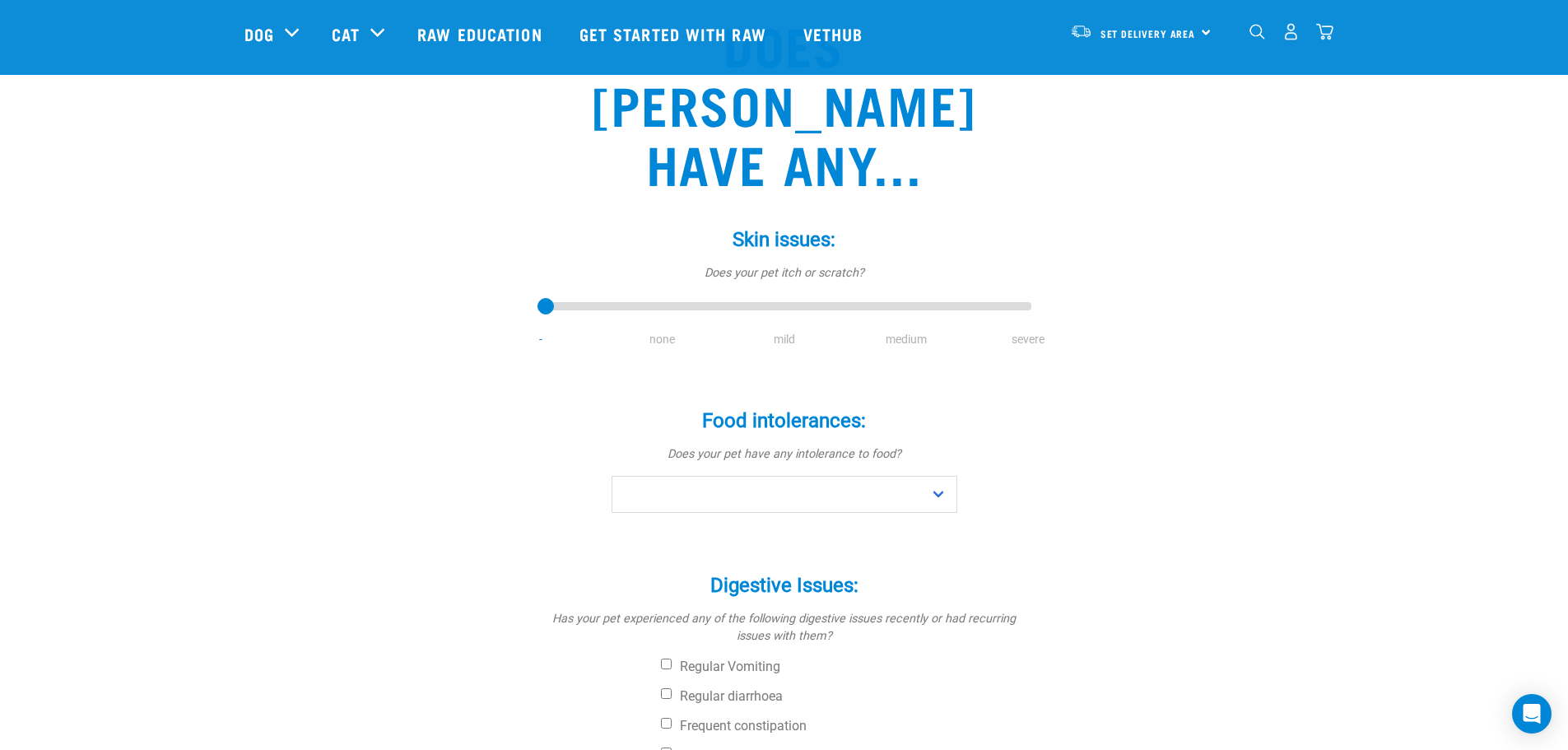
scroll to position [164, 0]
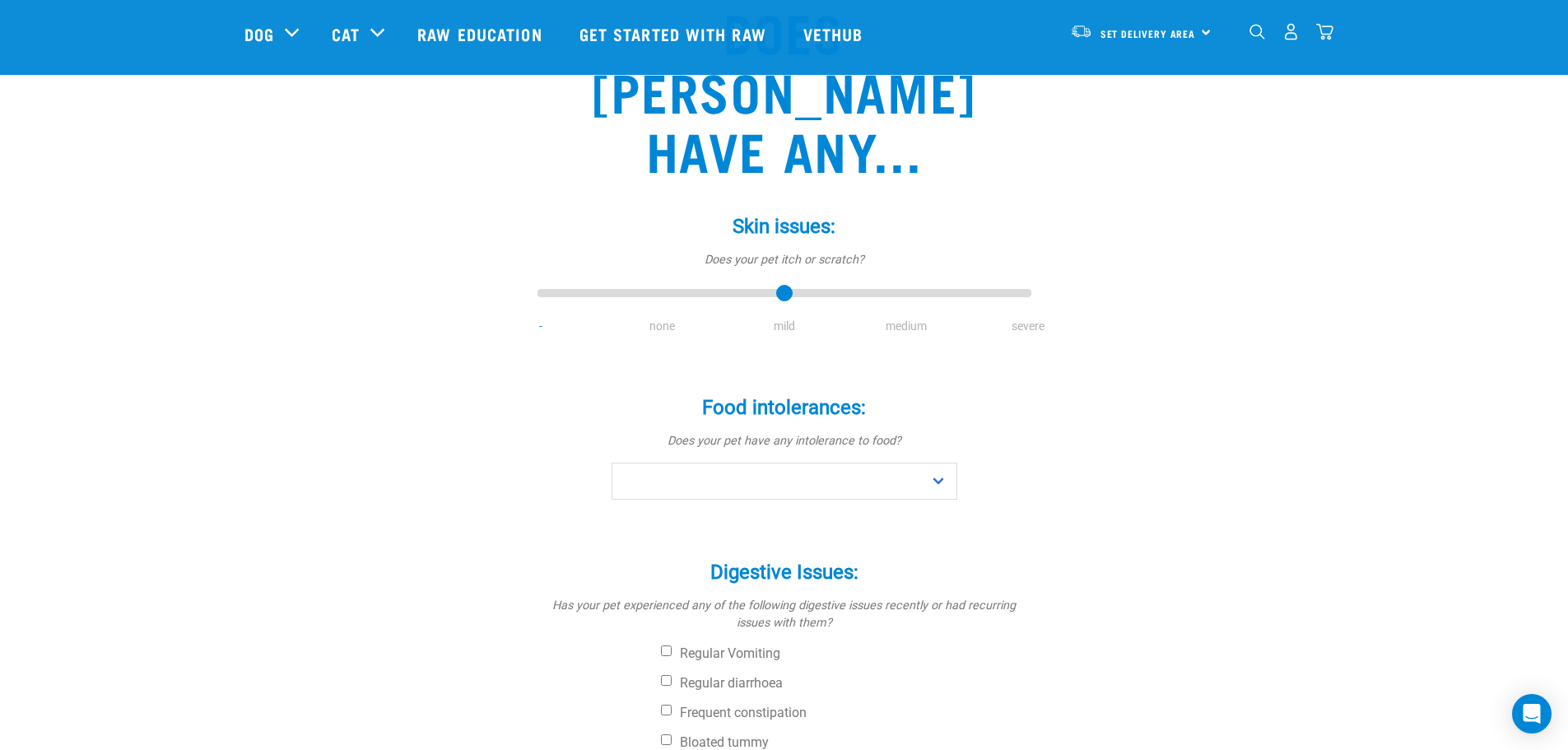
drag, startPoint x: 545, startPoint y: 230, endPoint x: 780, endPoint y: 238, distance: 235.1
type input "2"
click at [780, 283] on input "range" at bounding box center [784, 295] width 494 height 23
click at [937, 463] on select "No Yes" at bounding box center [784, 481] width 346 height 37
select select "no"
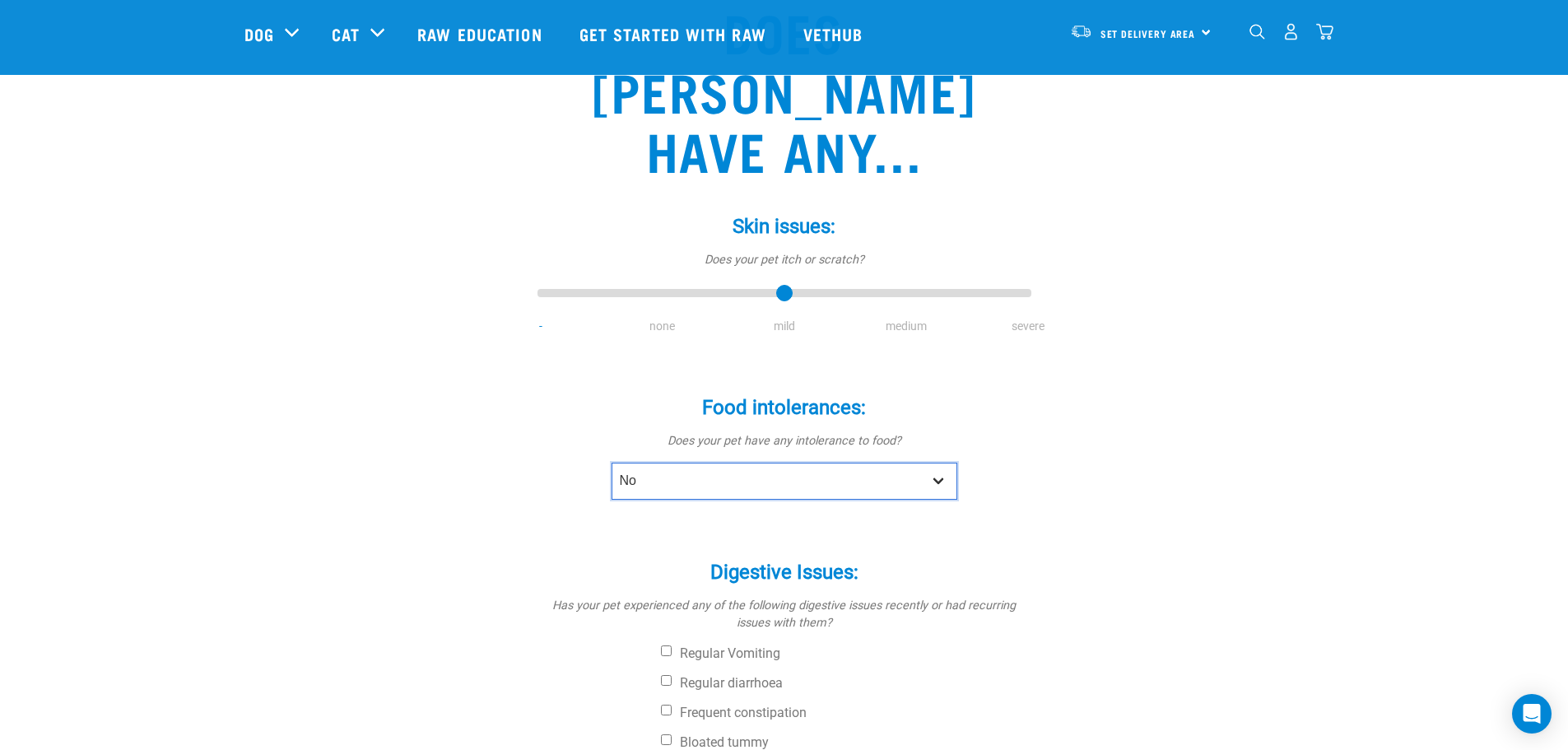
click at [611, 463] on select "No Yes" at bounding box center [784, 481] width 346 height 37
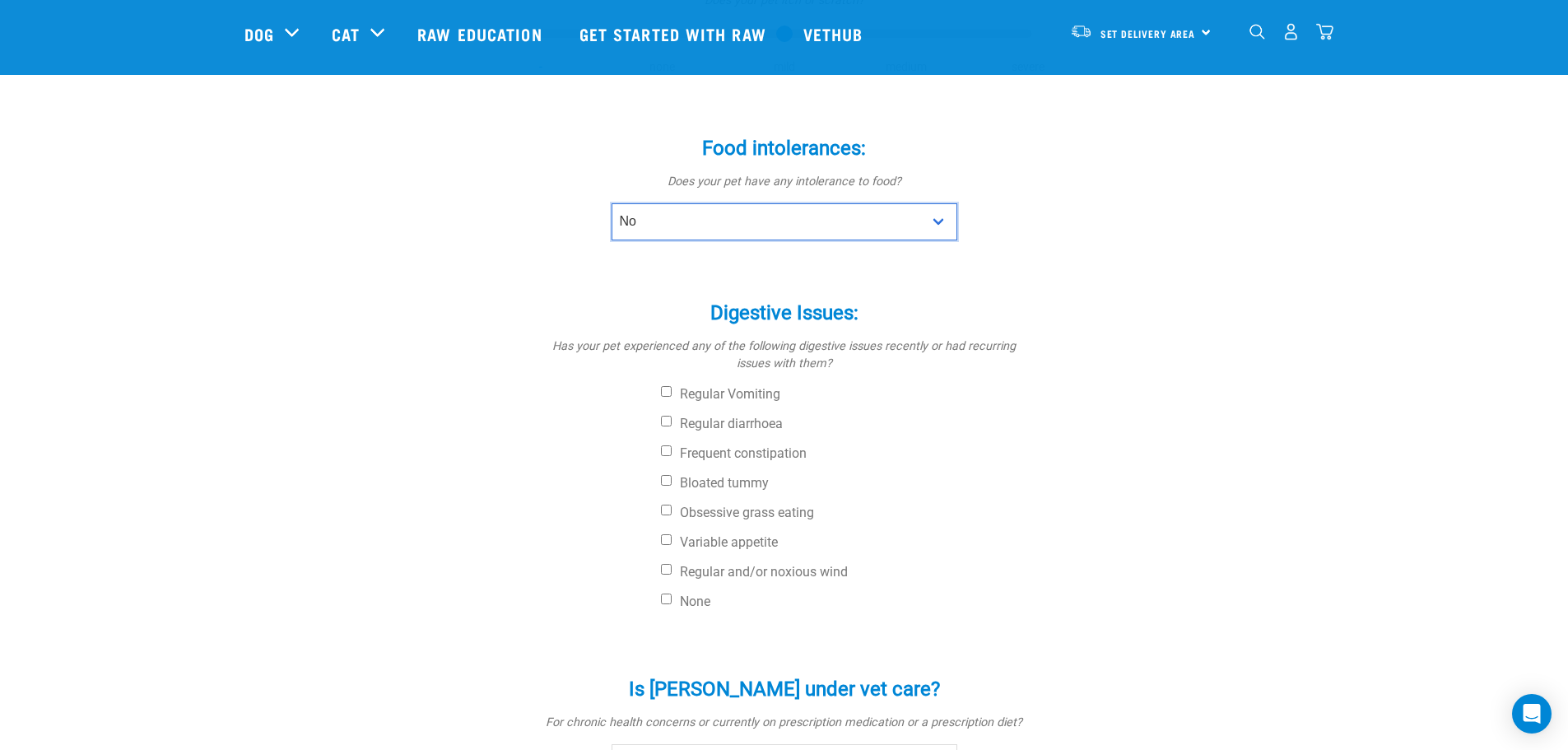
scroll to position [494, 0]
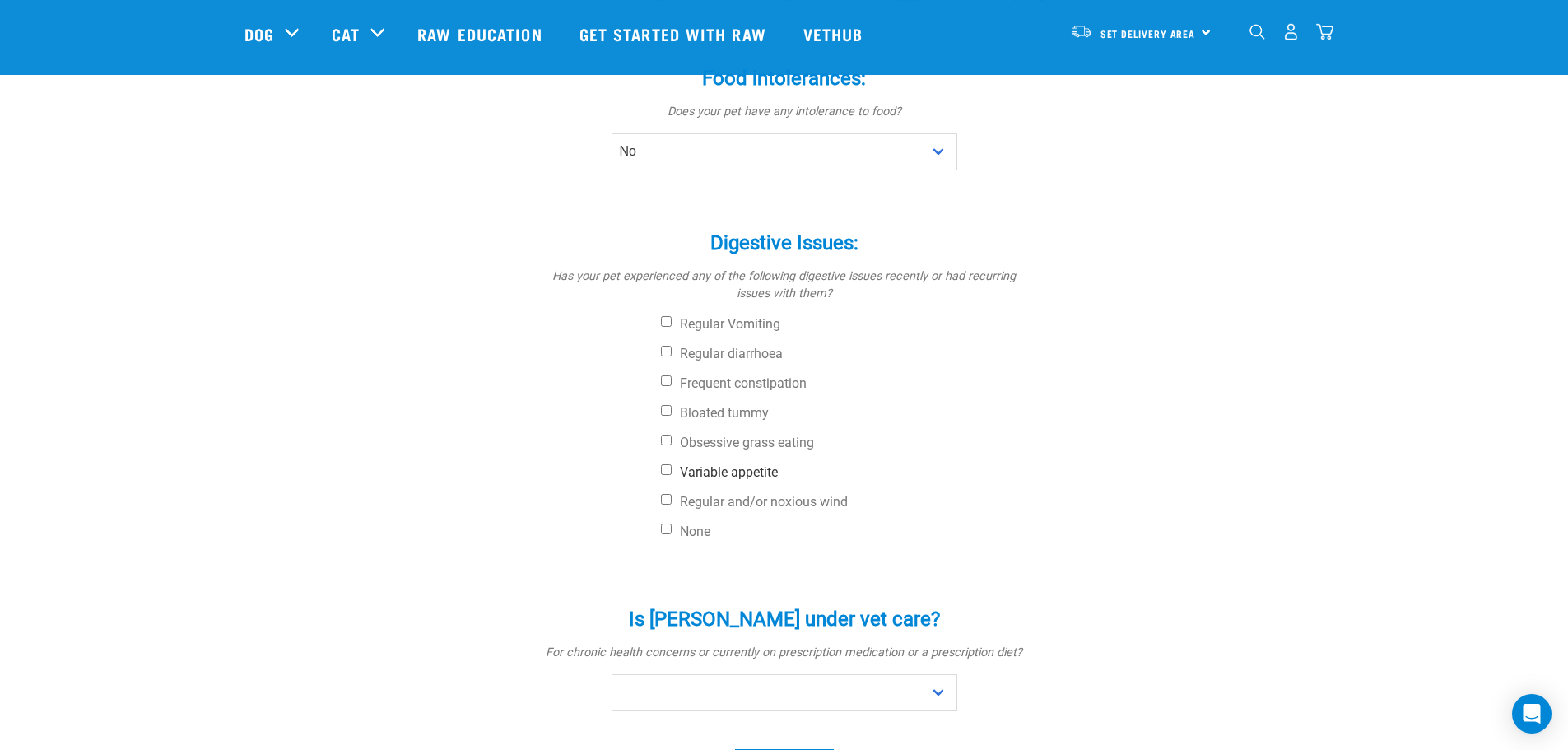
click at [670, 464] on input "Variable appetite" at bounding box center [667, 470] width 11 height 11
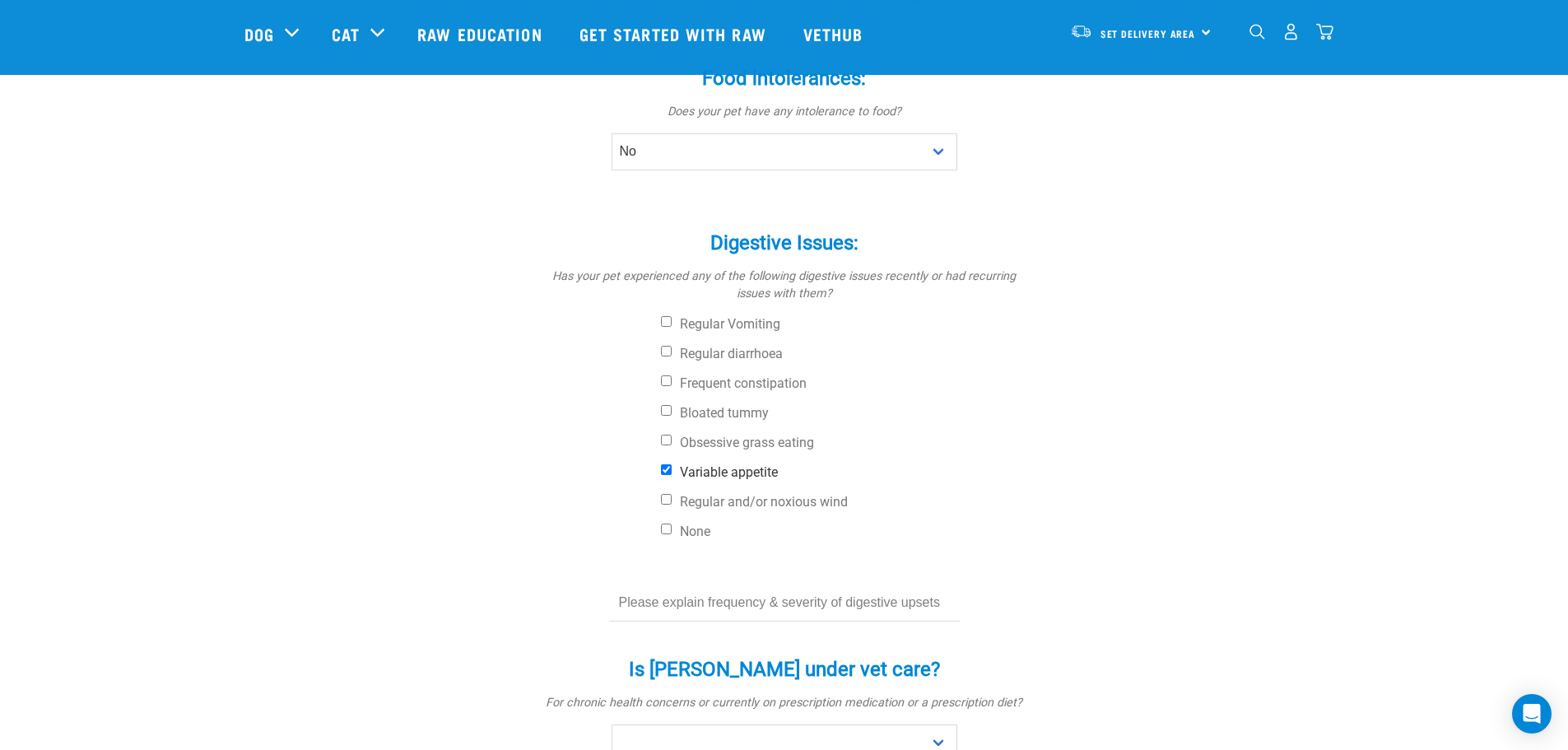
click at [662, 464] on input "Variable appetite" at bounding box center [667, 470] width 11 height 11
checkbox input "false"
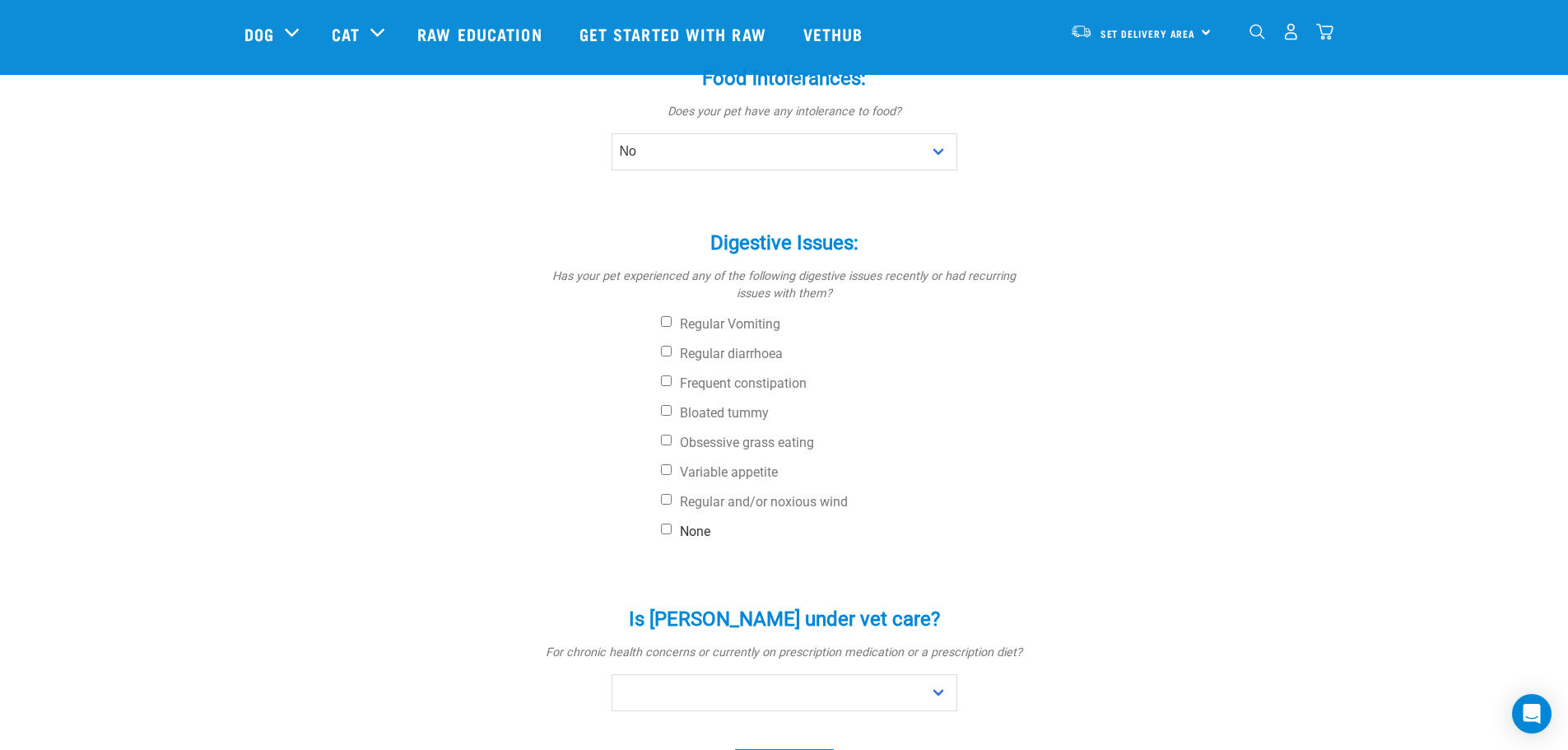
click at [678, 524] on label "None" at bounding box center [846, 532] width 370 height 16
click at [672, 524] on input "None" at bounding box center [667, 530] width 11 height 11
checkbox input "true"
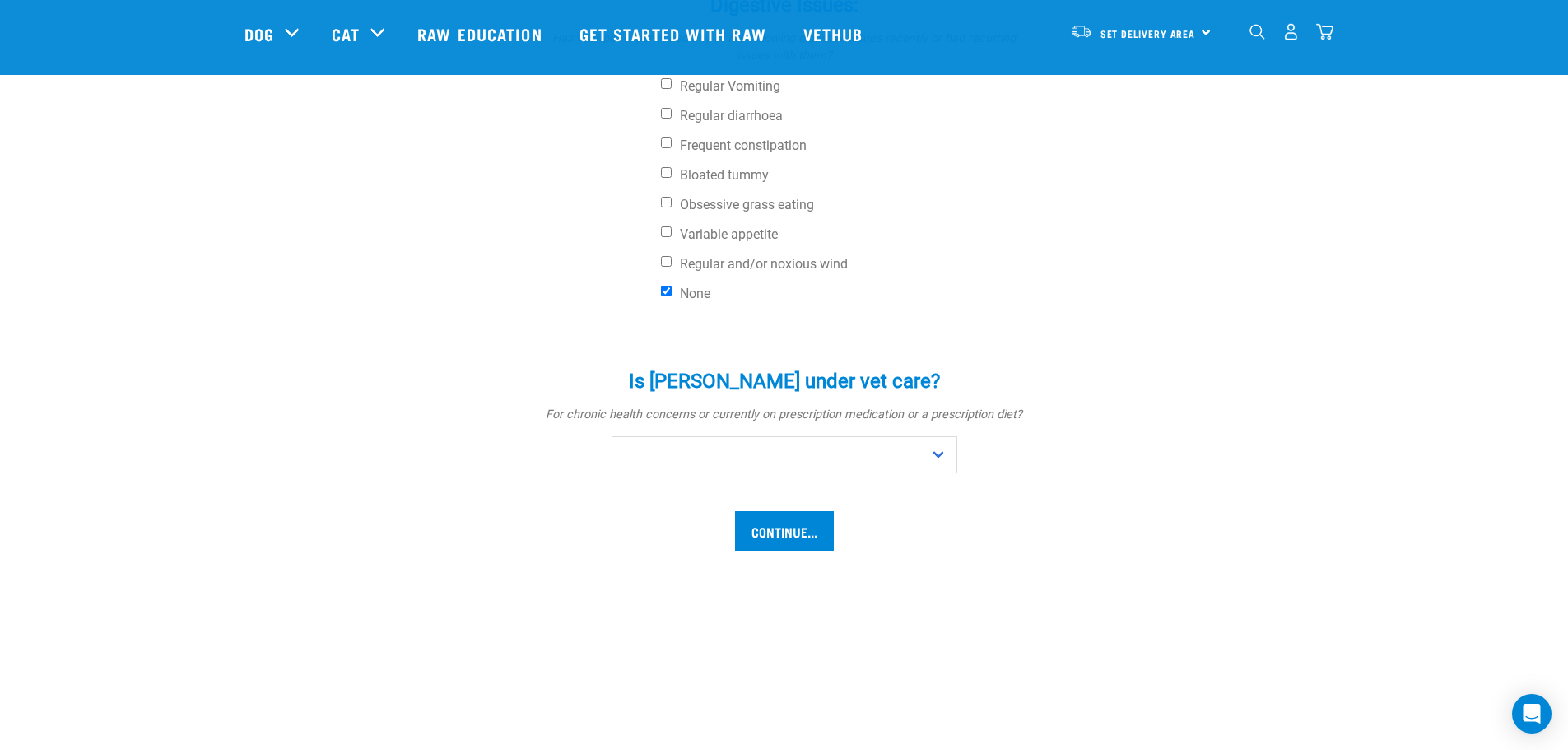
scroll to position [741, 0]
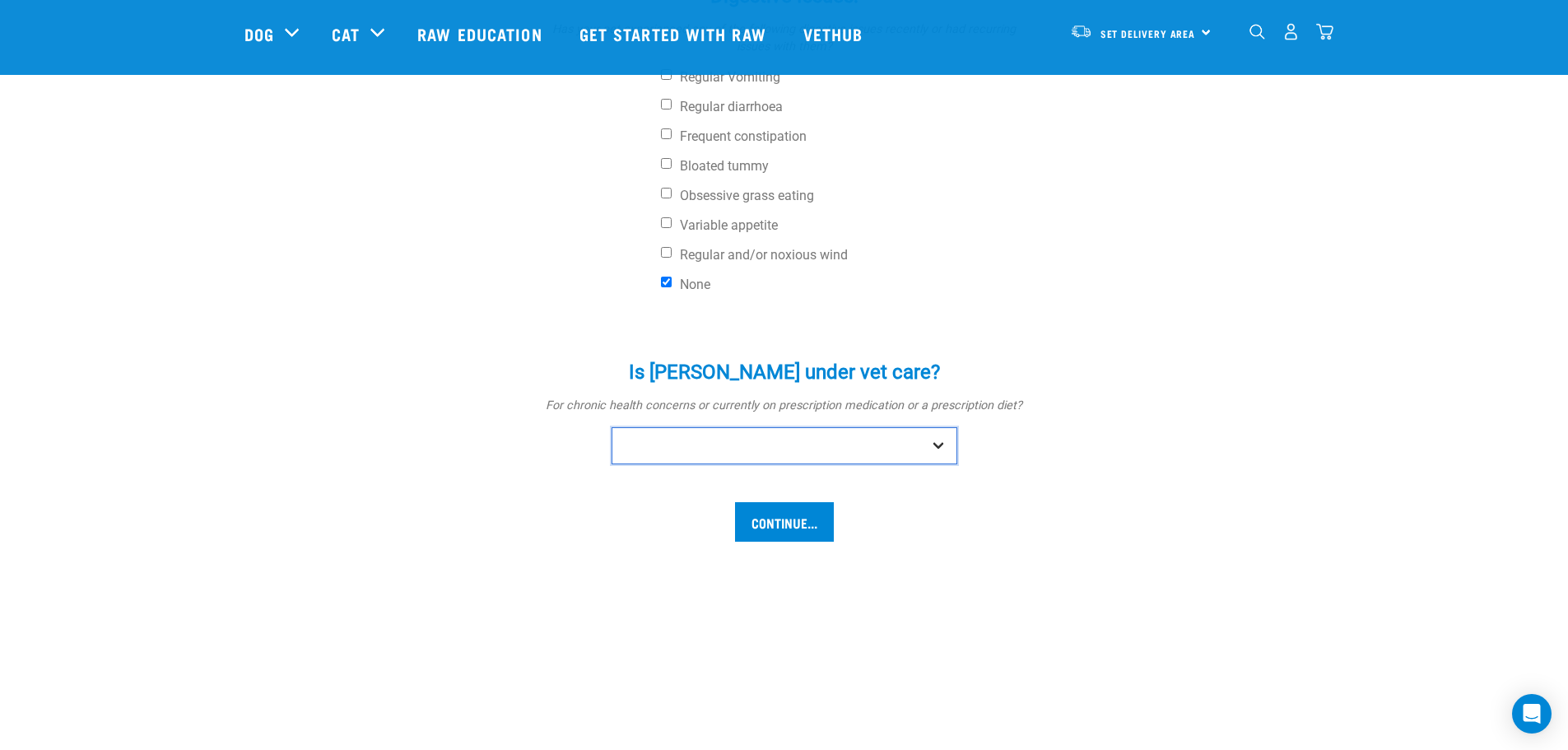
click at [925, 427] on select "No Yes" at bounding box center [784, 445] width 346 height 37
select select "yes"
click at [611, 427] on select "No Yes" at bounding box center [784, 445] width 346 height 37
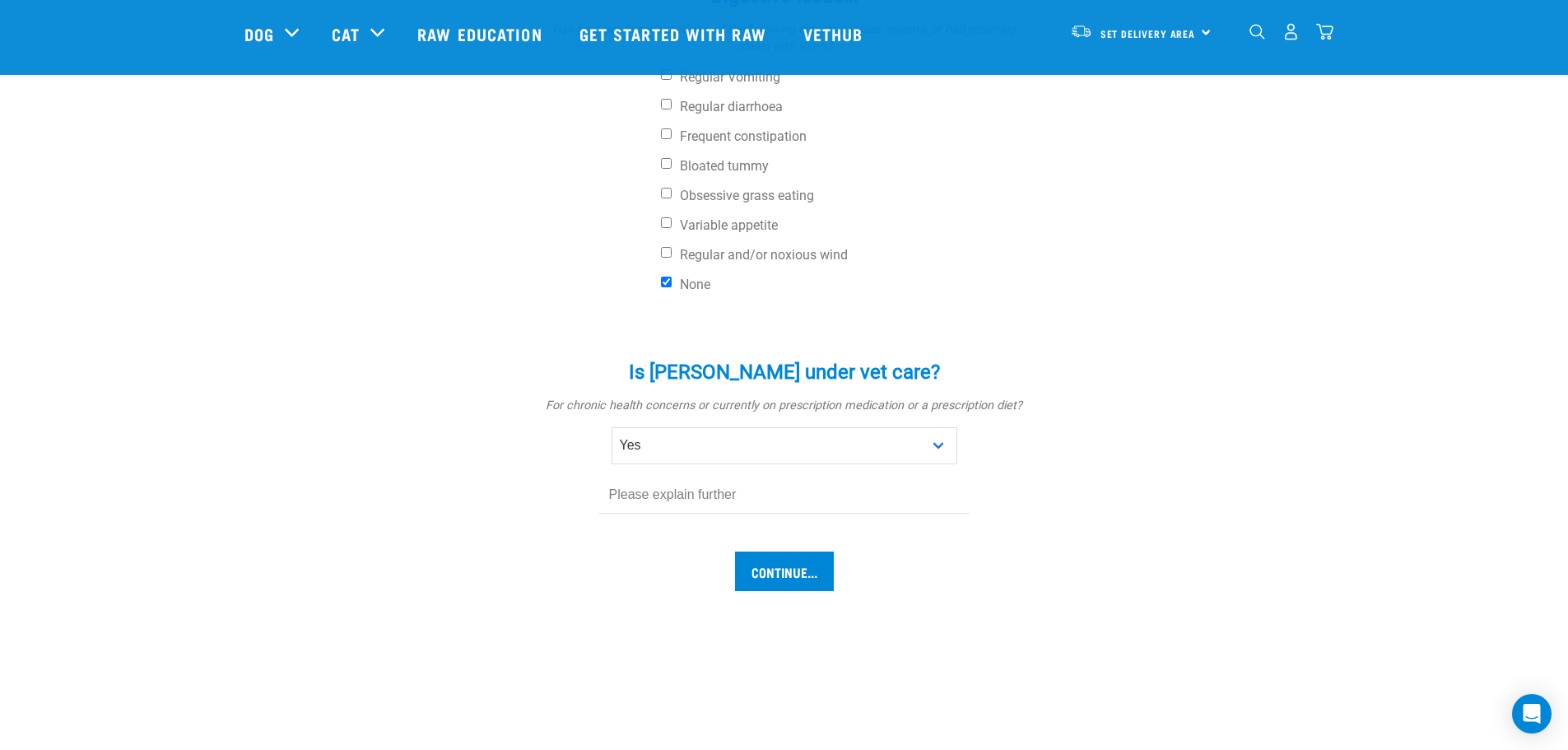
click at [859, 477] on input "text" at bounding box center [785, 495] width 370 height 37
type input "Redipred for a small skin lesion"
click at [813, 539] on div "Does Mabel have any... Skin issues: * Does your pet itch or scratch? - none mil…" at bounding box center [785, 1] width 1080 height 1220
click at [814, 552] on input "Continue..." at bounding box center [784, 572] width 98 height 40
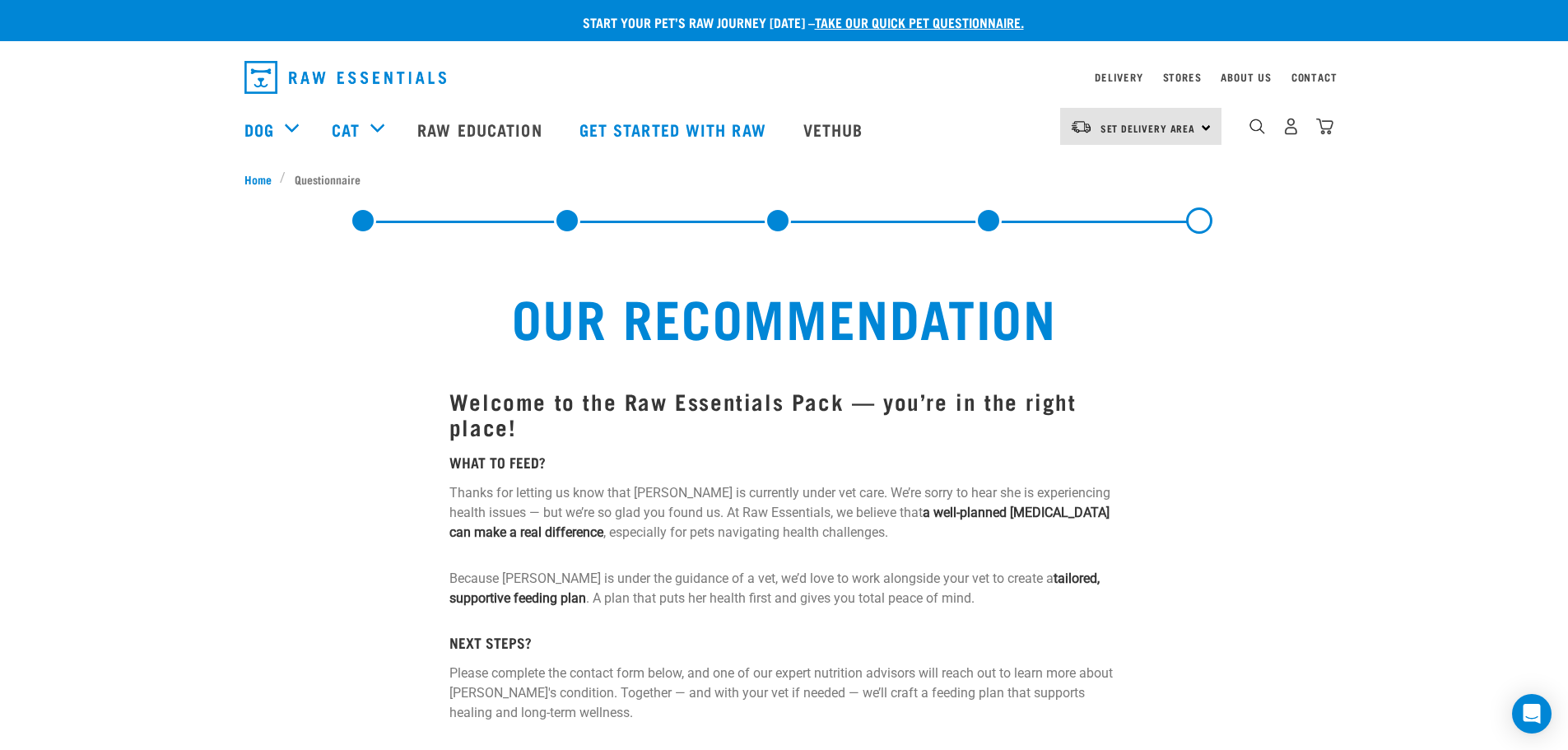
scroll to position [82, 0]
